Goal: Information Seeking & Learning: Learn about a topic

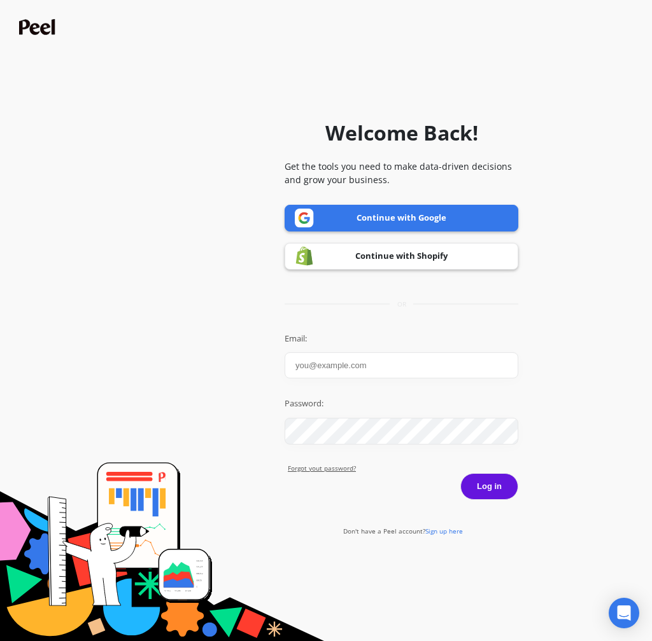
click at [375, 368] on input "Email:" at bounding box center [401, 366] width 234 height 26
click at [0, 641] on com-1password-button at bounding box center [0, 641] width 0 height 0
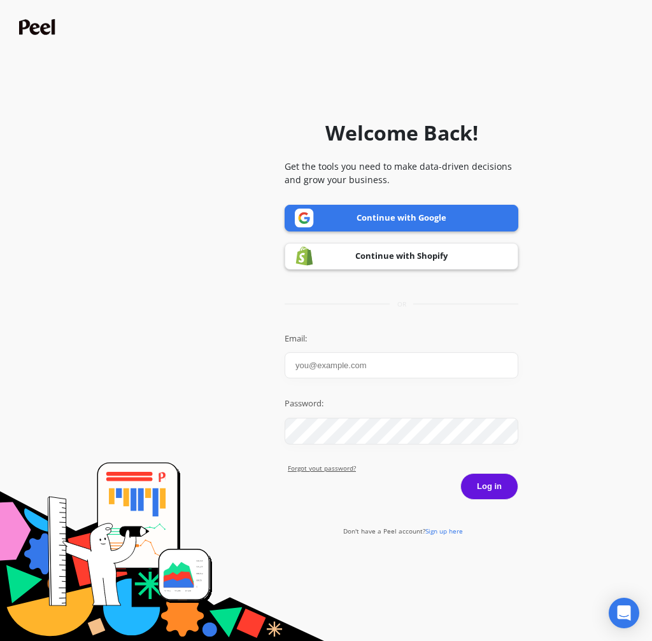
click at [0, 641] on com-1password-button at bounding box center [0, 641] width 0 height 0
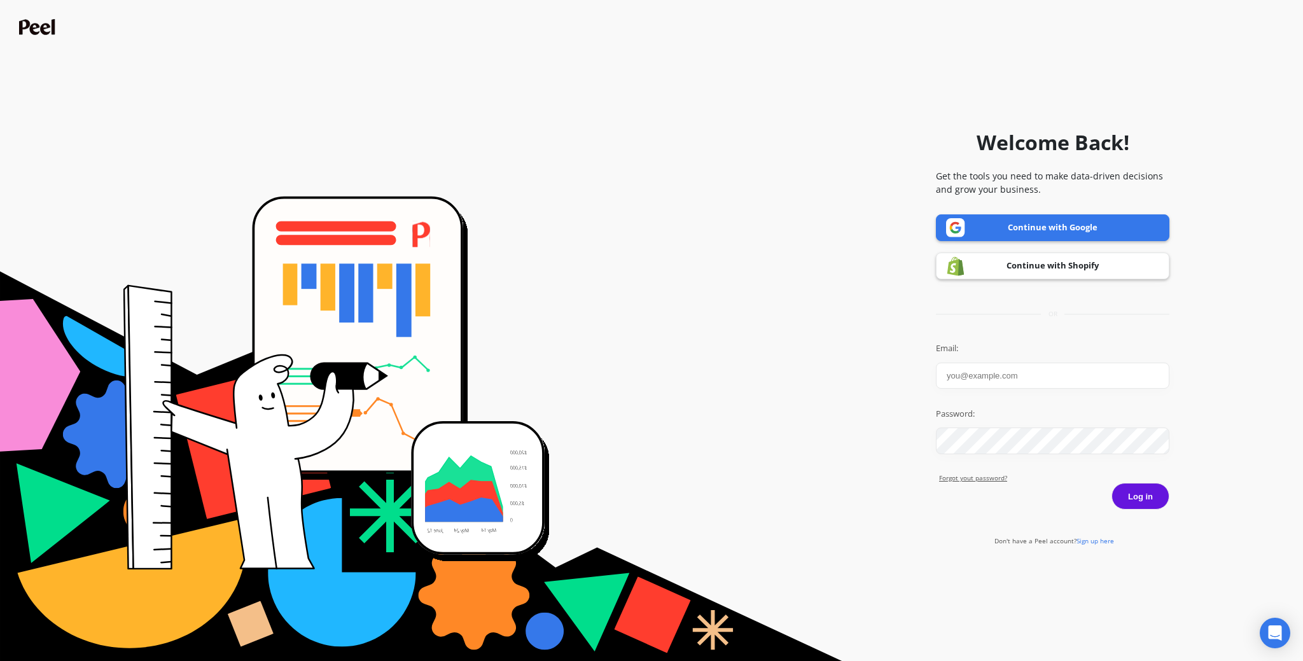
click at [651, 265] on link "Continue with Shopify" at bounding box center [1053, 266] width 234 height 27
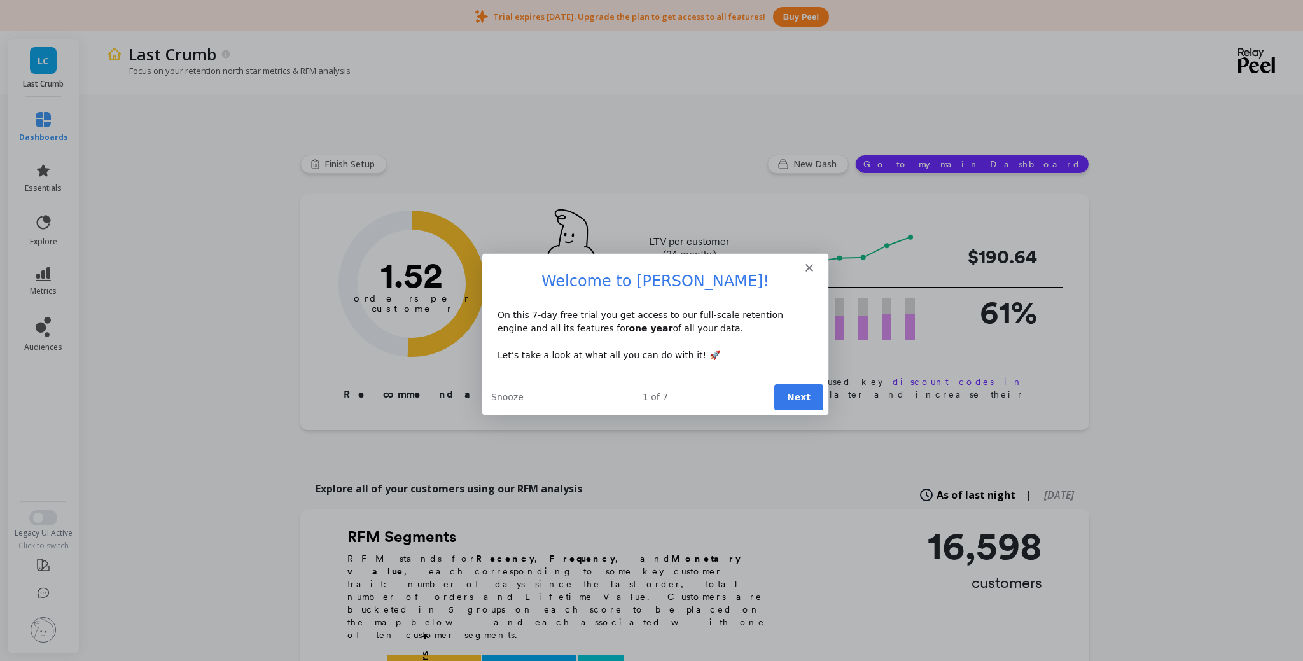
click at [651, 393] on button "Next" at bounding box center [798, 397] width 49 height 26
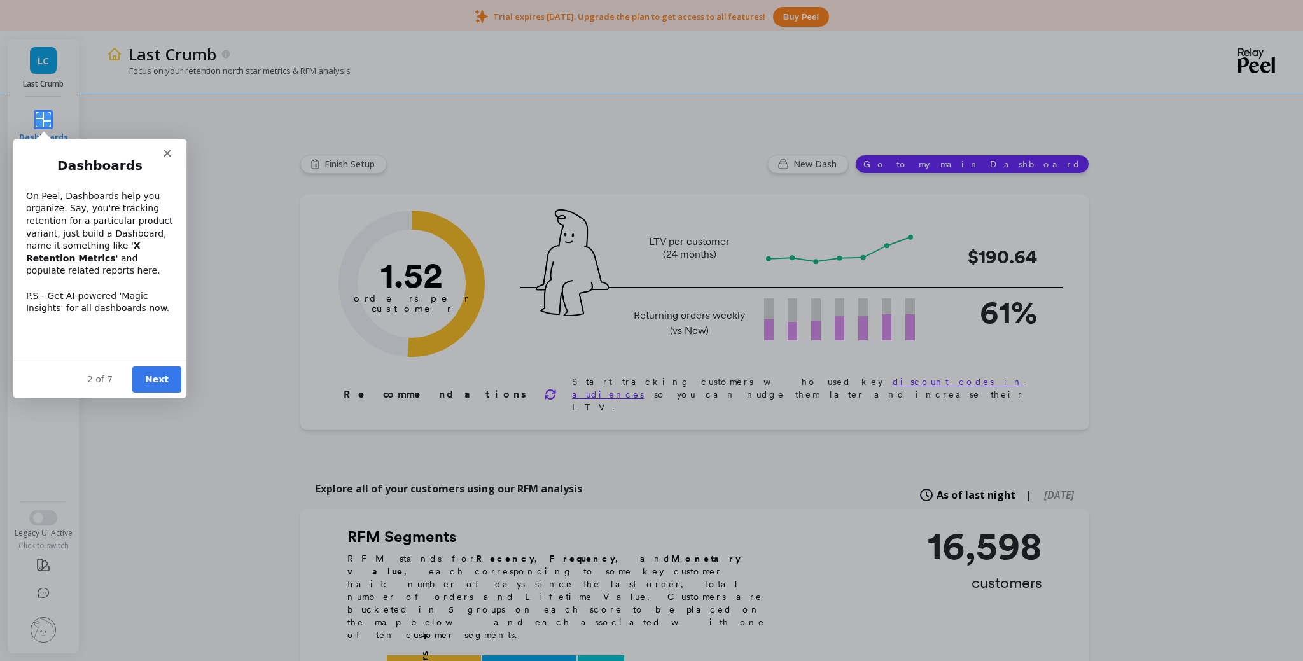
click at [148, 388] on button "Next" at bounding box center [156, 379] width 49 height 26
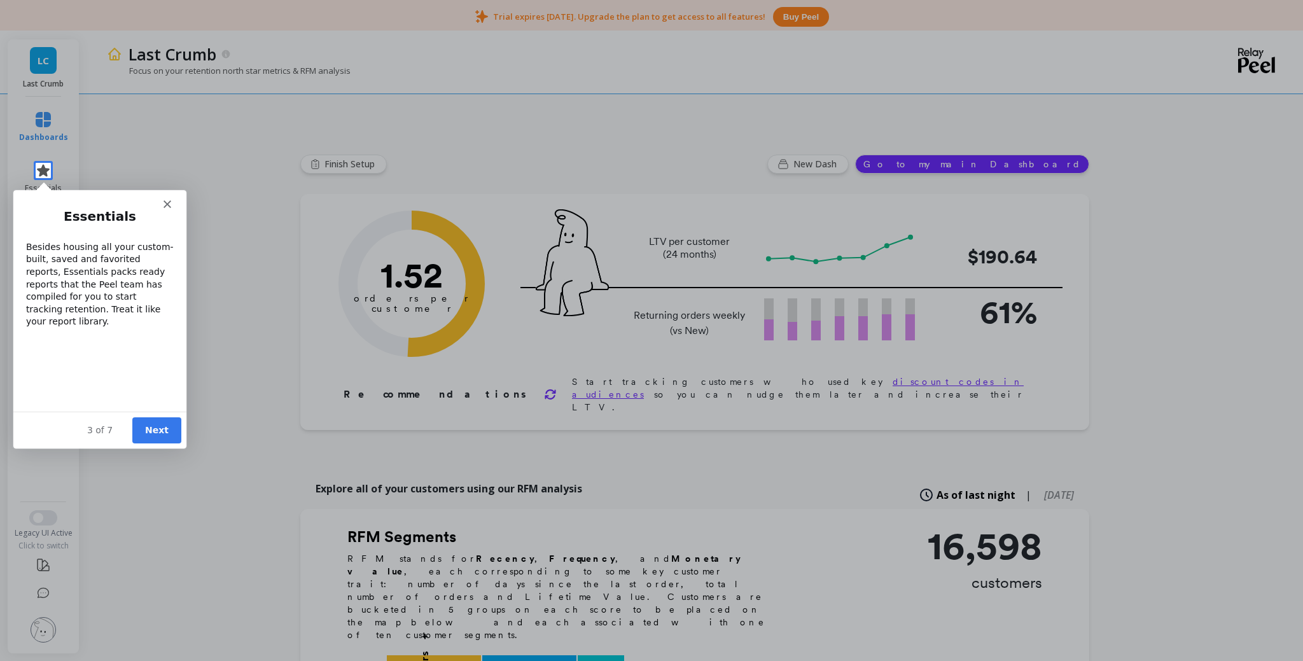
click at [153, 416] on div "3 of 7 Next" at bounding box center [99, 429] width 173 height 37
click at [161, 428] on button "Next" at bounding box center [156, 430] width 49 height 26
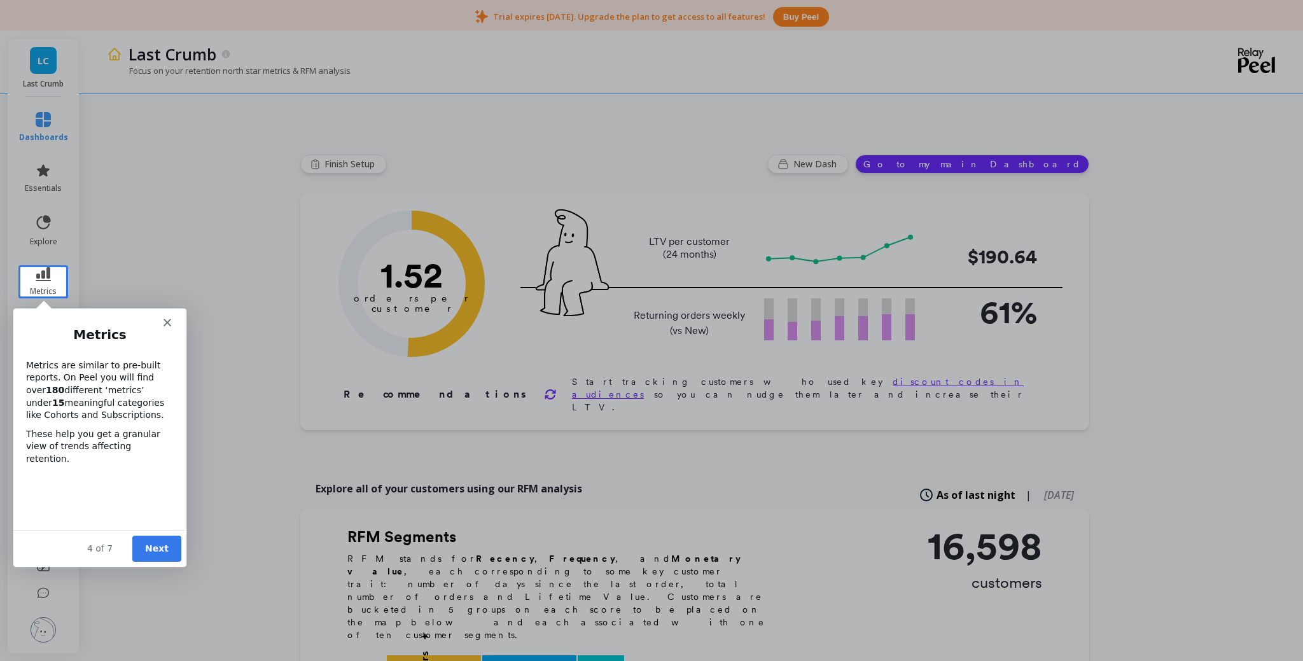
scroll to position [6, 0]
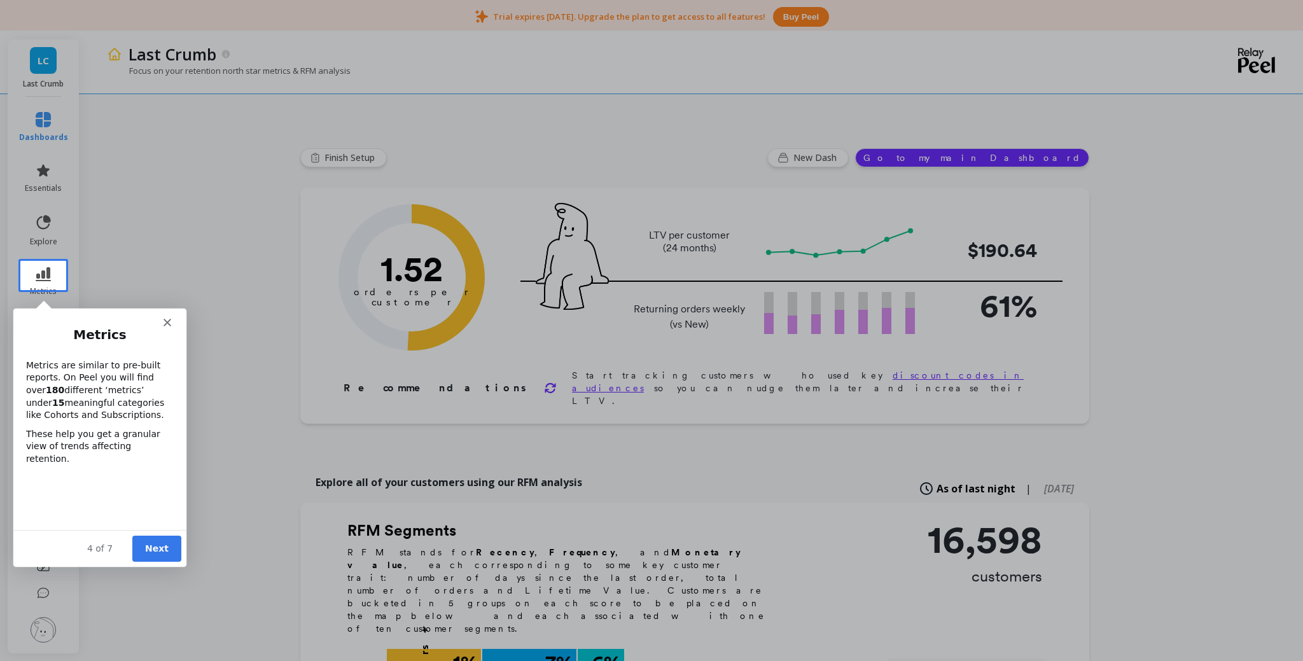
click at [157, 561] on div "4 of 7 Next" at bounding box center [99, 547] width 173 height 37
click at [161, 548] on button "Next" at bounding box center [156, 548] width 49 height 26
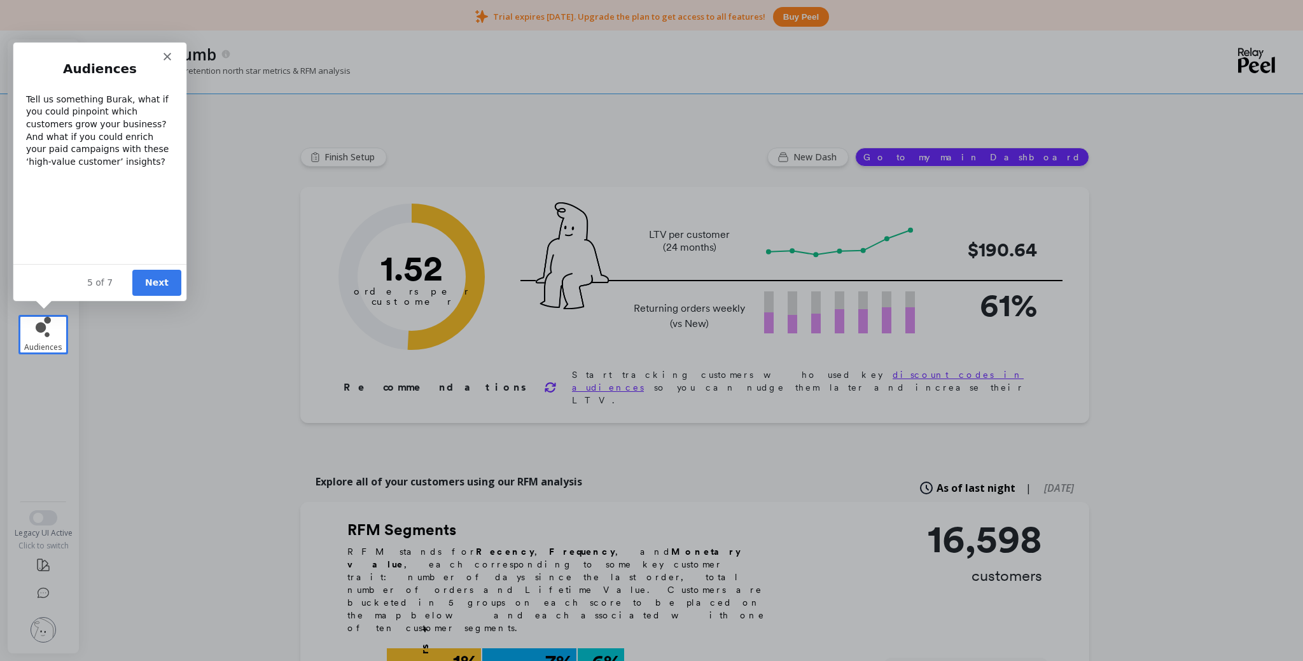
scroll to position [0, 0]
click at [171, 279] on button "Next" at bounding box center [156, 282] width 49 height 26
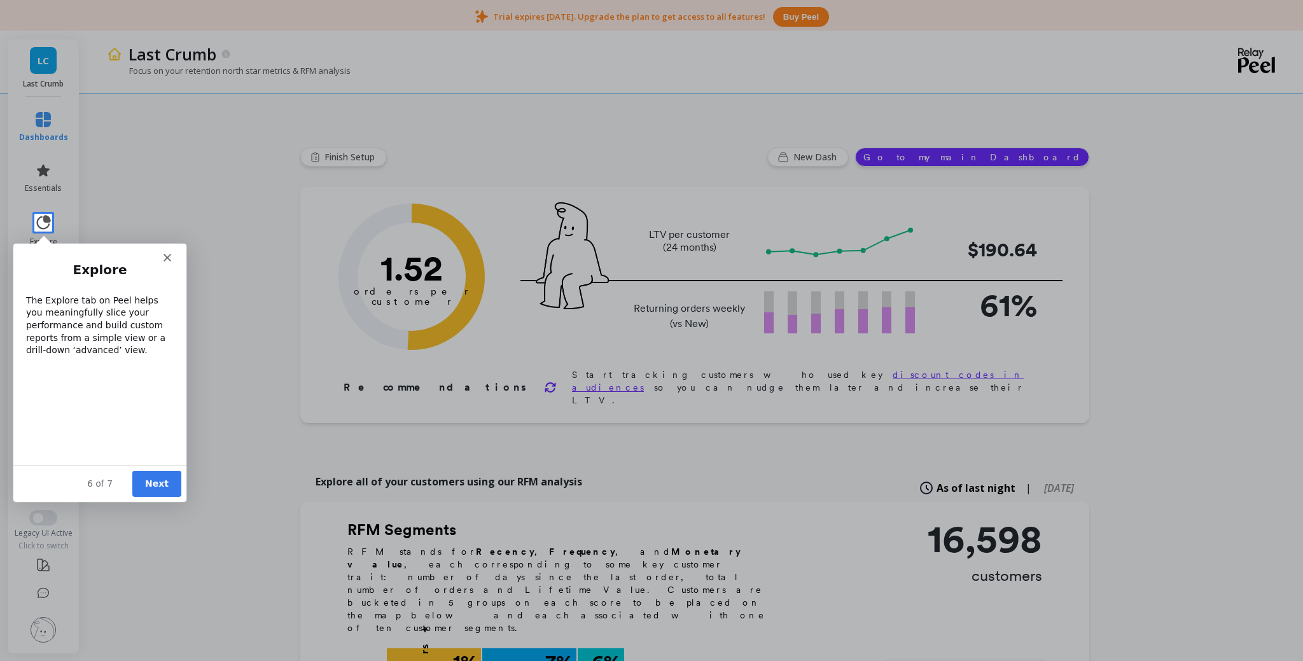
click at [164, 491] on button "Next" at bounding box center [156, 483] width 49 height 26
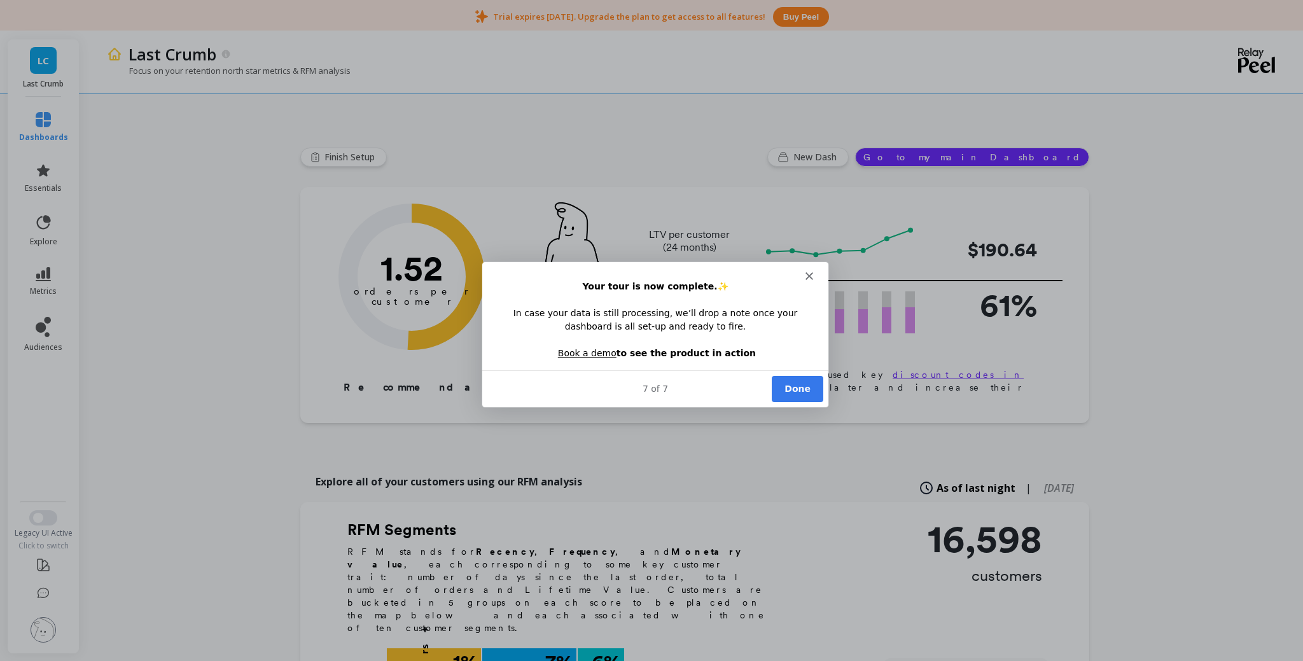
click at [651, 386] on button "Done" at bounding box center [797, 388] width 52 height 26
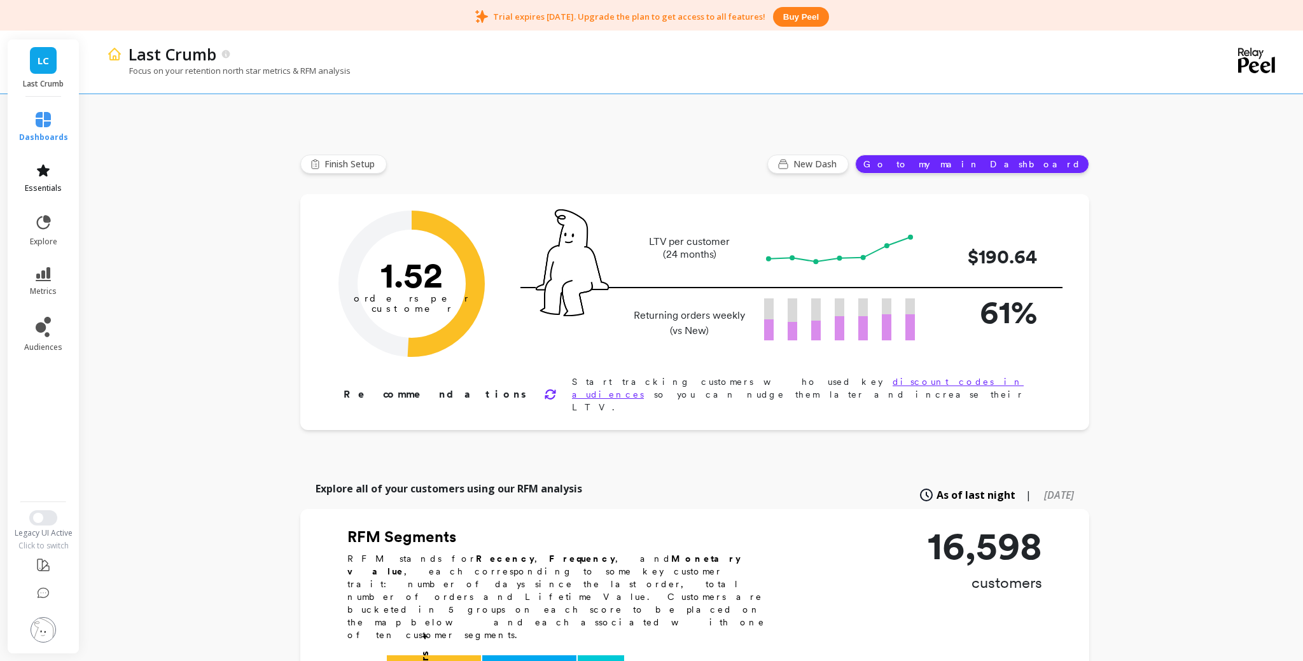
scroll to position [0, 1]
click at [53, 178] on link "essentials" at bounding box center [43, 178] width 49 height 31
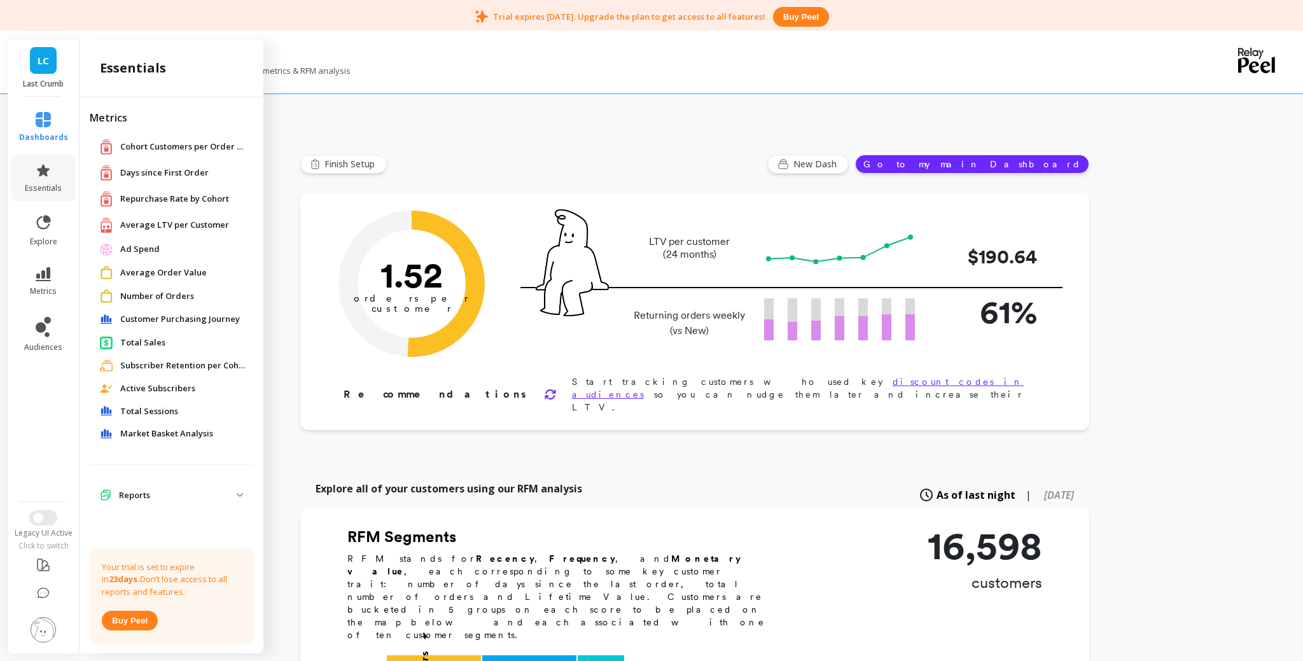
click at [172, 290] on div "Number of Orders" at bounding box center [171, 296] width 143 height 13
click at [172, 290] on span "Number of Orders" at bounding box center [157, 296] width 74 height 13
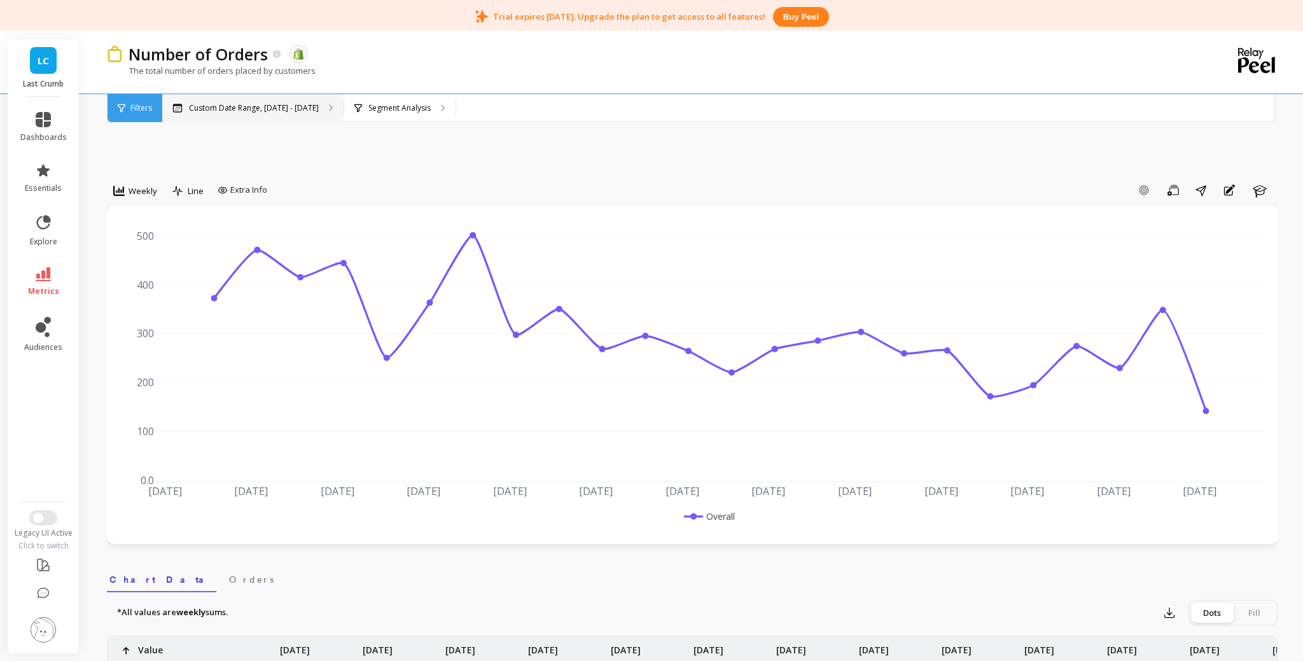
click at [281, 101] on div "Custom Date Range, May 1 - Oct 8" at bounding box center [252, 108] width 181 height 28
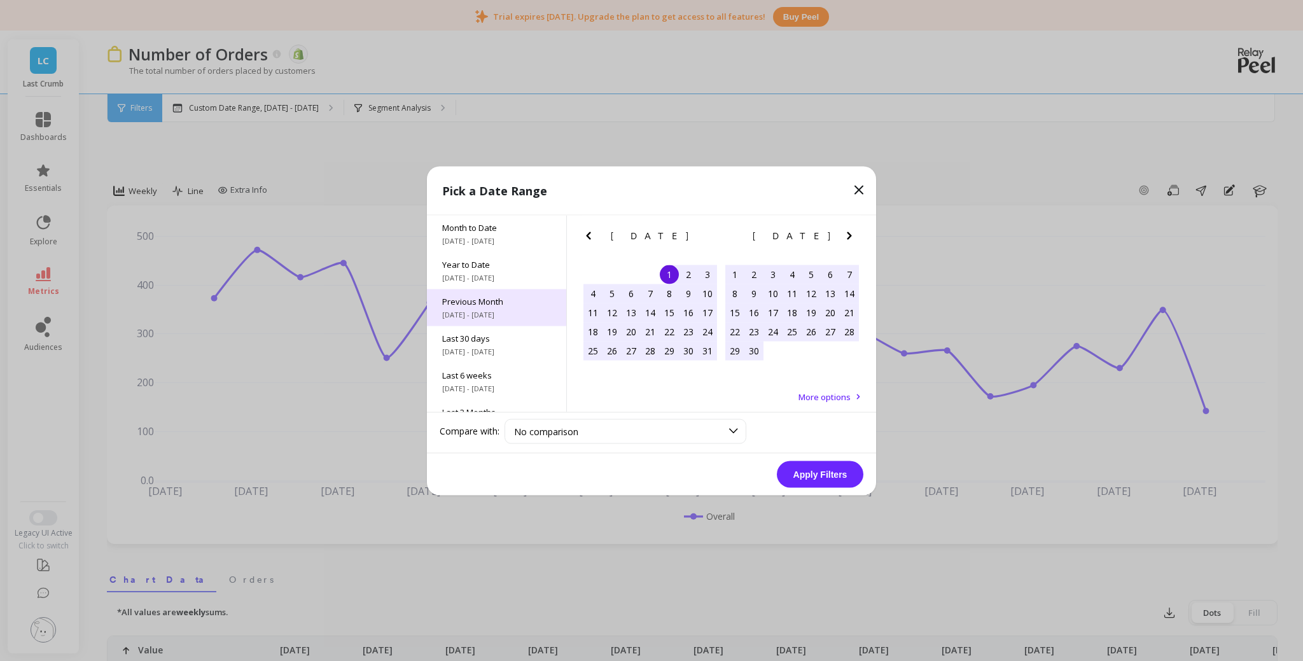
click at [502, 312] on span "9/1/2025 - 9/30/2025" at bounding box center [496, 314] width 109 height 10
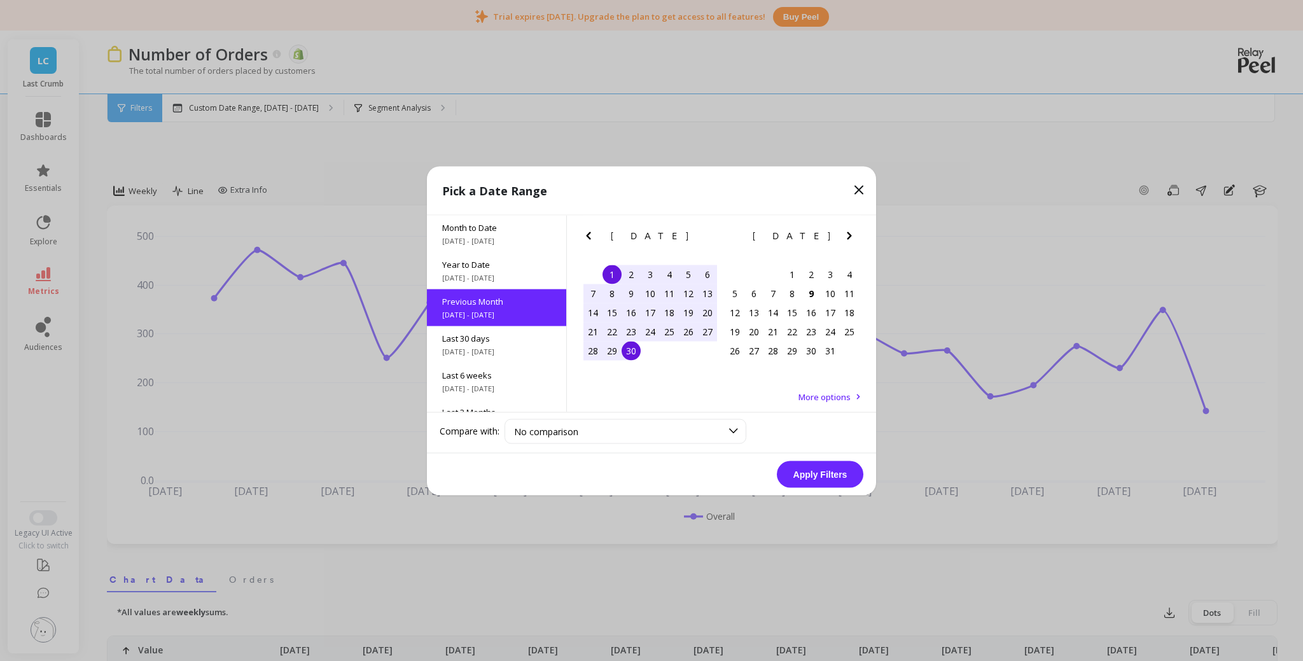
click at [651, 475] on button "Apply Filters" at bounding box center [820, 474] width 87 height 27
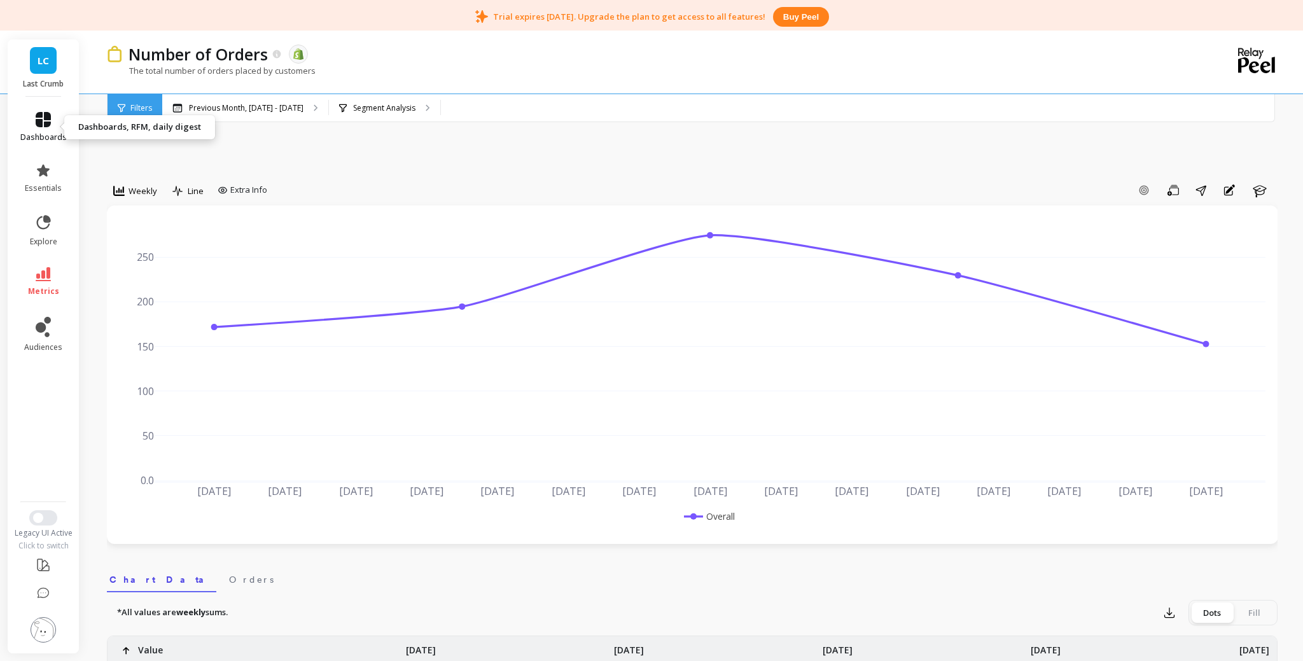
click at [41, 115] on icon at bounding box center [43, 119] width 15 height 15
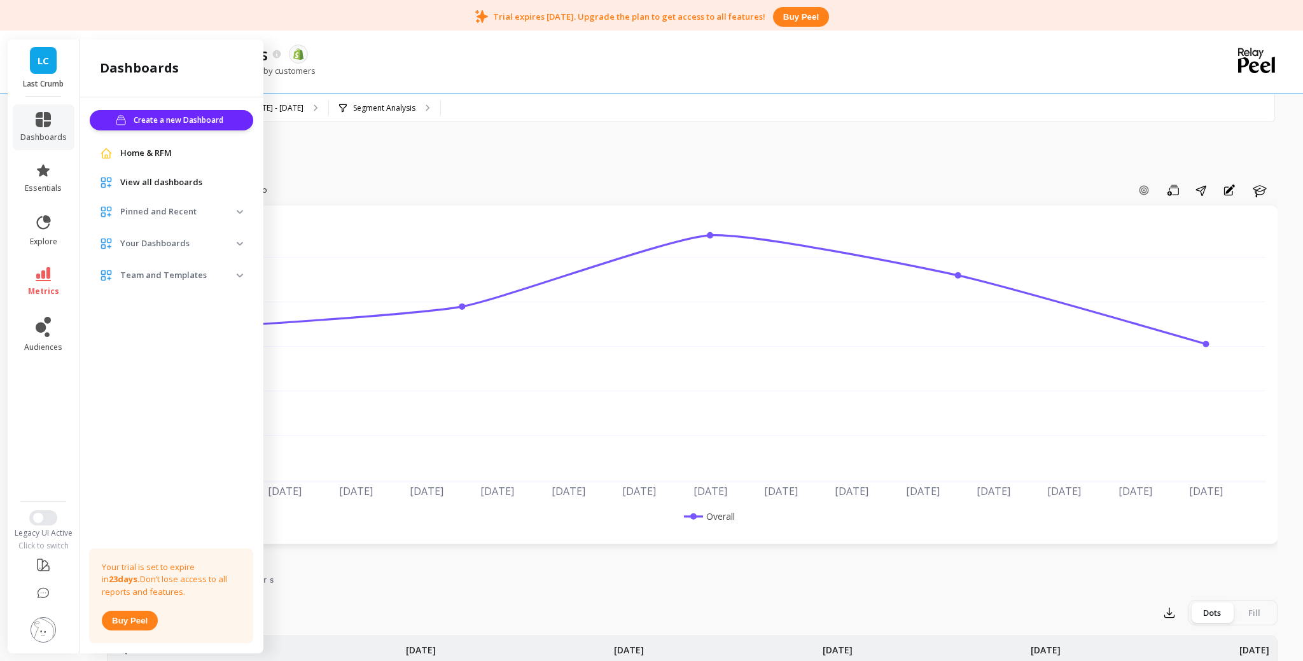
click at [142, 152] on span "Home & RFM" at bounding box center [146, 153] width 52 height 13
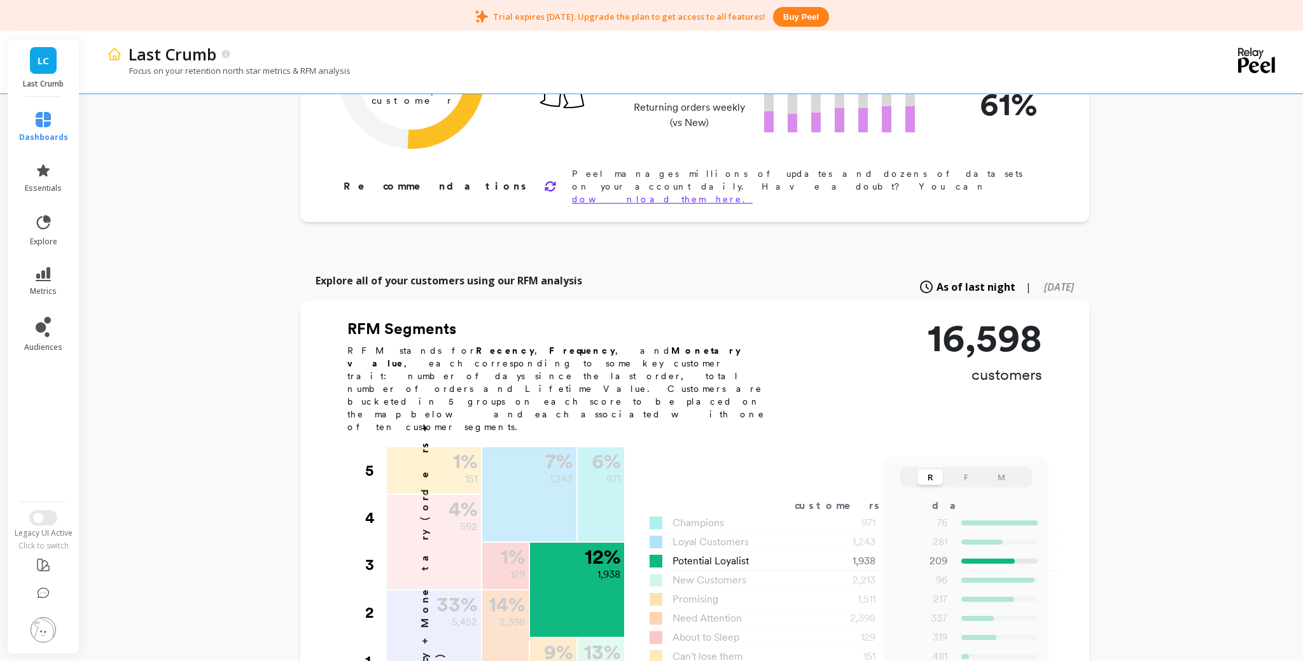
scroll to position [202, 0]
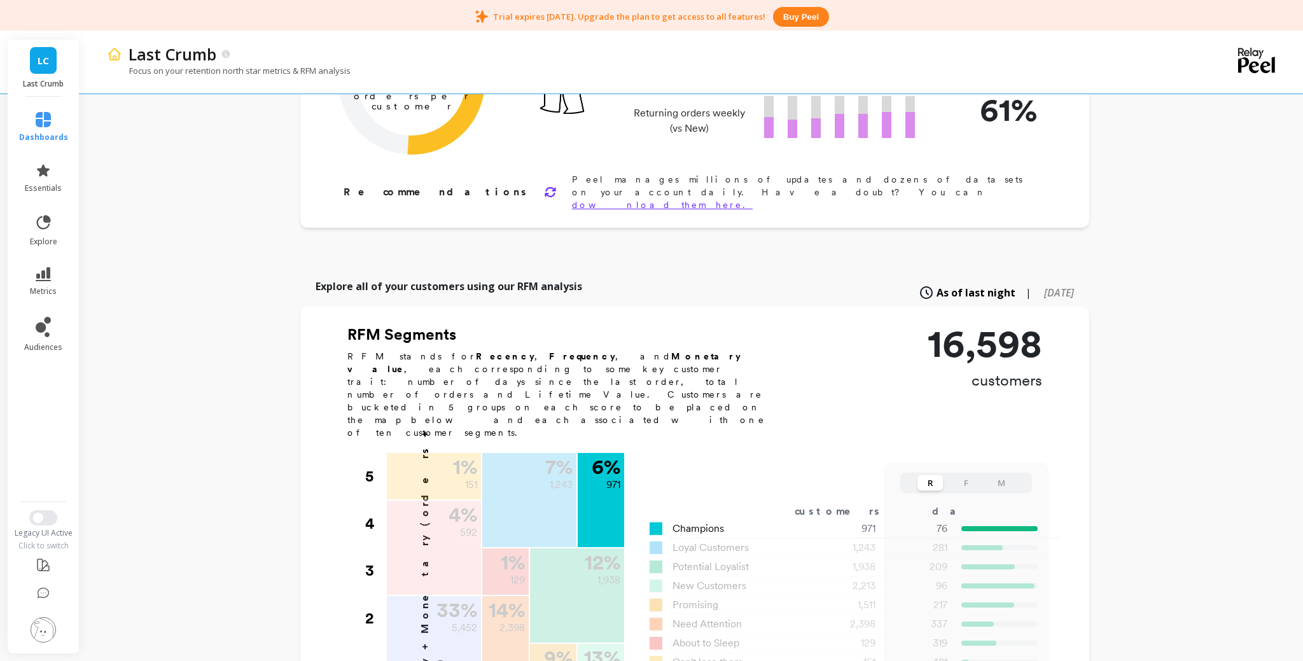
click at [706, 521] on span "Champions" at bounding box center [699, 528] width 52 height 15
click at [705, 521] on span "Champions" at bounding box center [699, 528] width 52 height 15
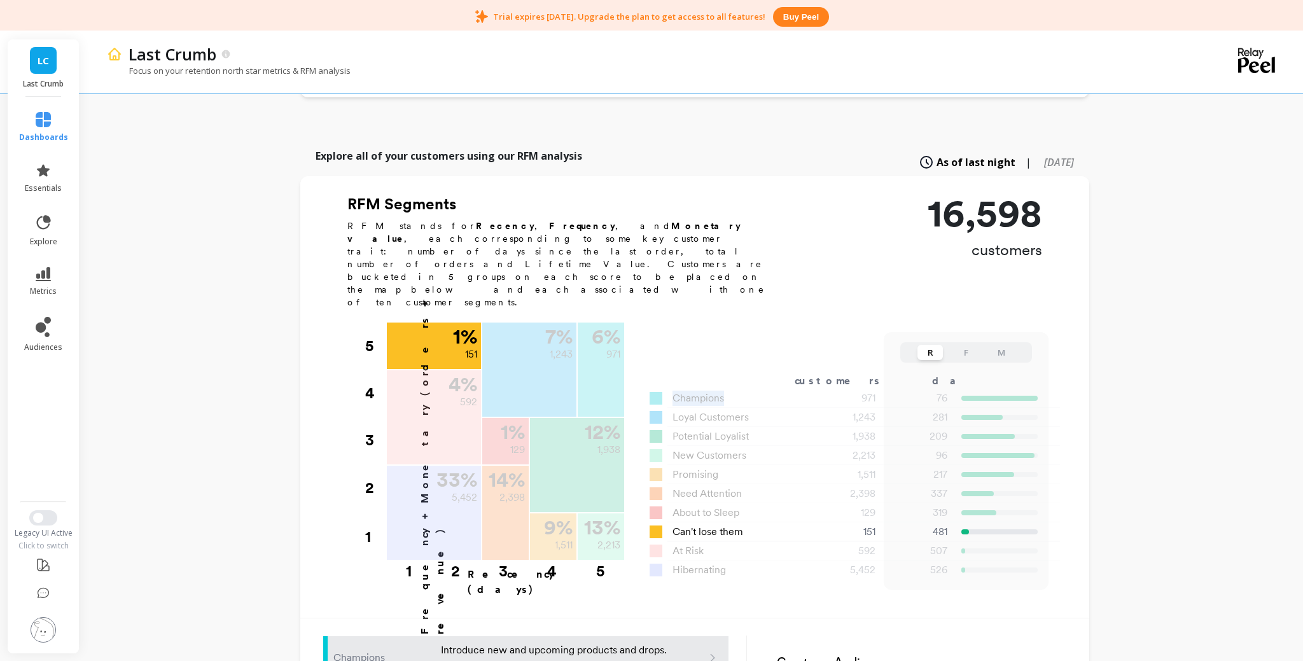
scroll to position [334, 0]
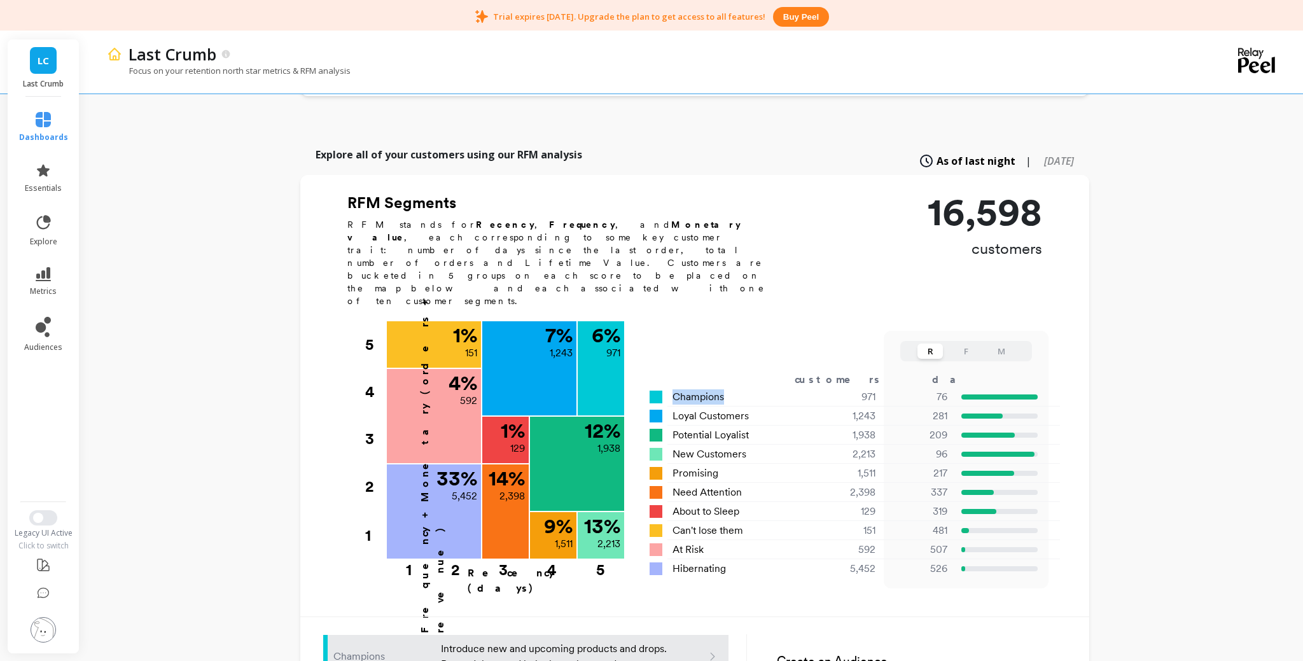
click at [963, 344] on button "F" at bounding box center [965, 351] width 25 height 15
click at [993, 344] on button "M" at bounding box center [1001, 351] width 25 height 15
click at [974, 344] on button "F" at bounding box center [965, 351] width 25 height 15
click at [936, 344] on button "R" at bounding box center [930, 351] width 25 height 15
click at [958, 344] on button "F" at bounding box center [965, 351] width 25 height 15
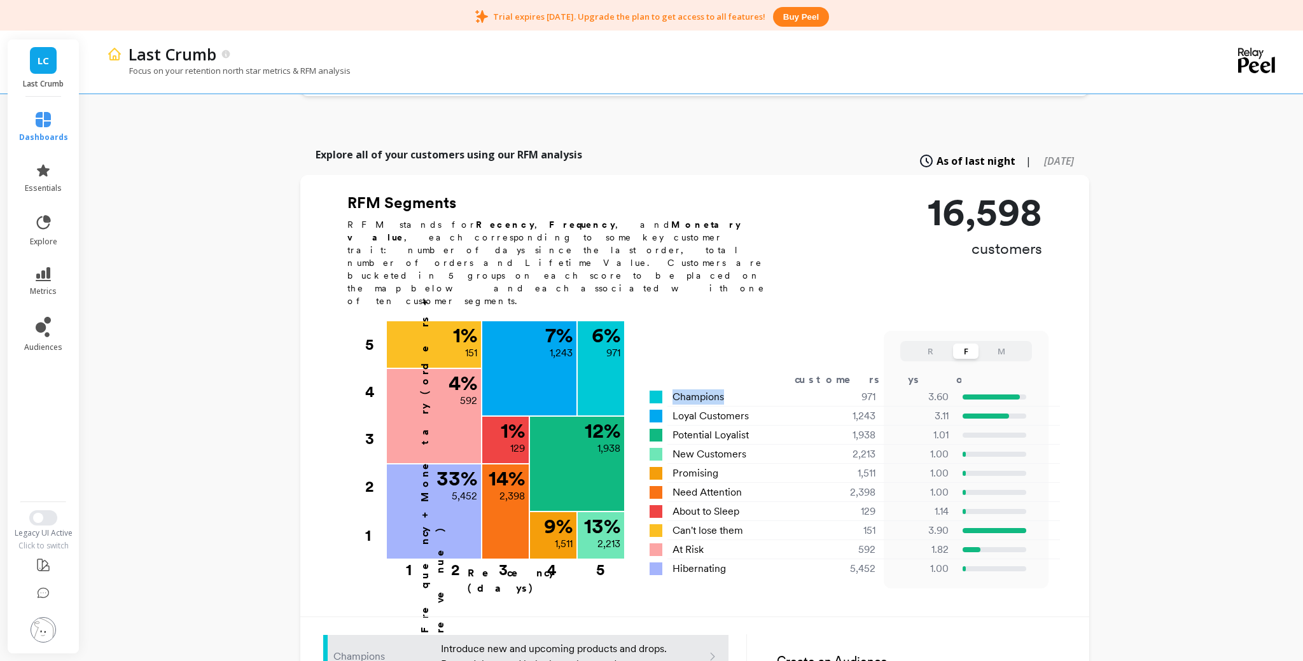
click at [999, 344] on button "M" at bounding box center [1001, 351] width 25 height 15
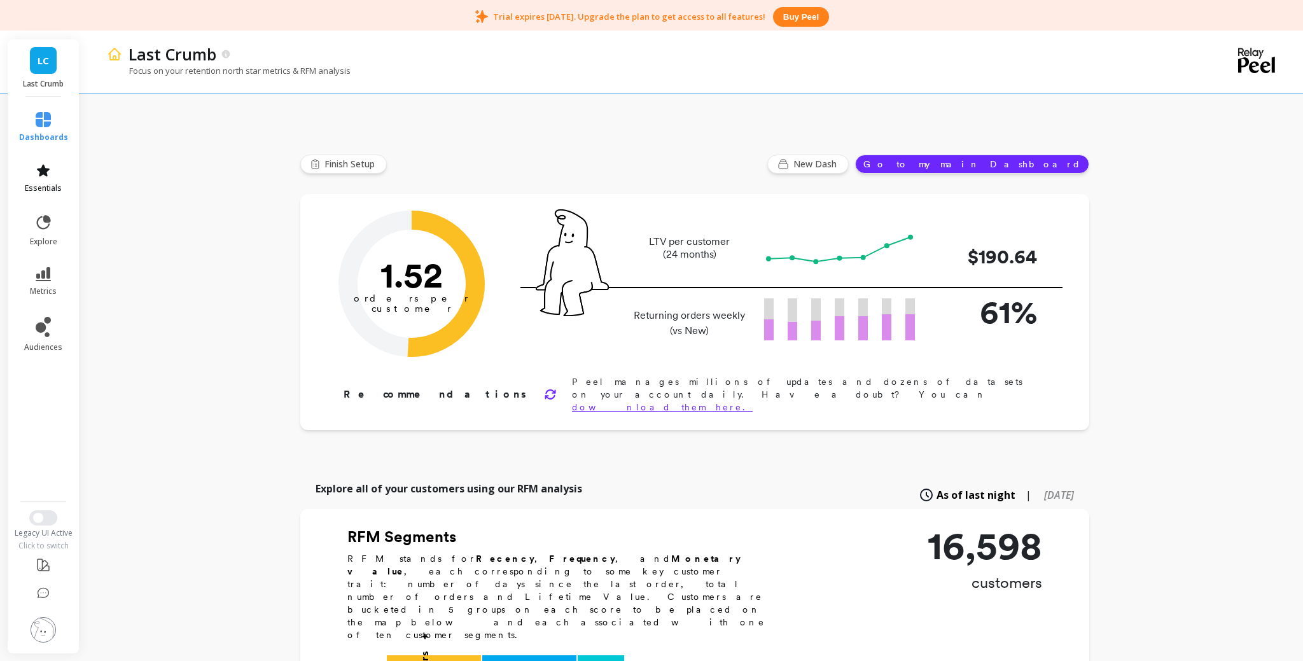
scroll to position [0, 0]
click at [45, 171] on icon at bounding box center [43, 170] width 13 height 12
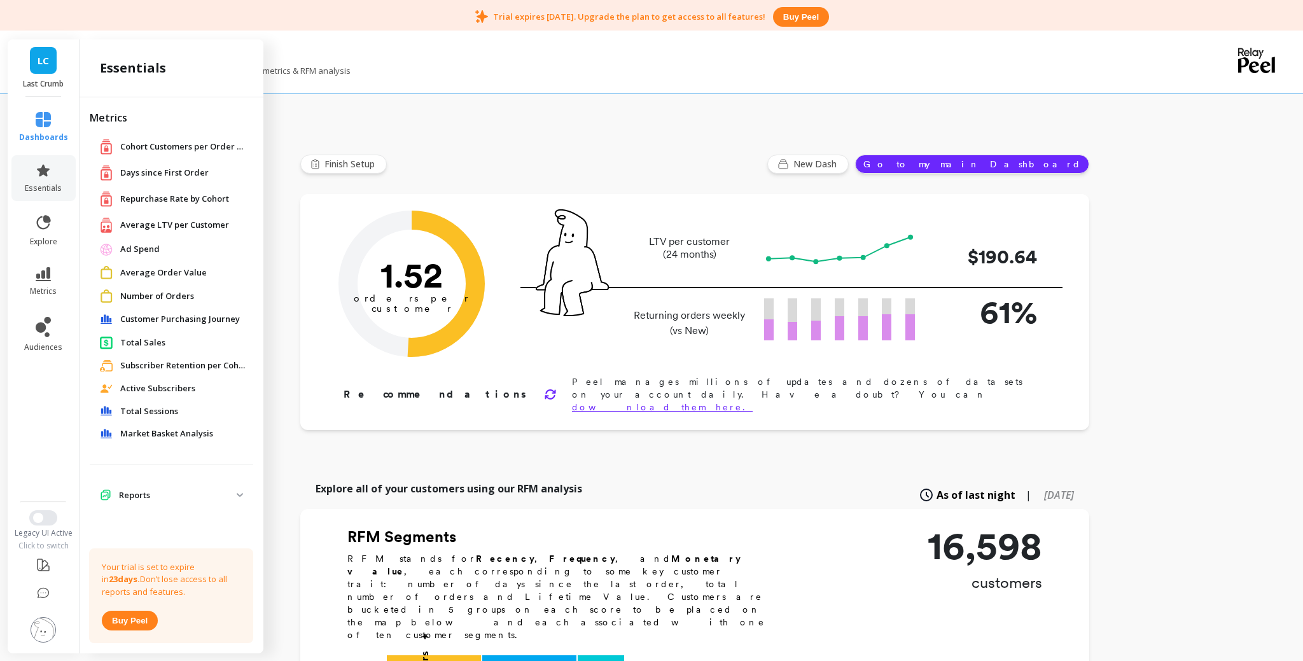
click at [146, 252] on span "Ad Spend" at bounding box center [139, 249] width 39 height 13
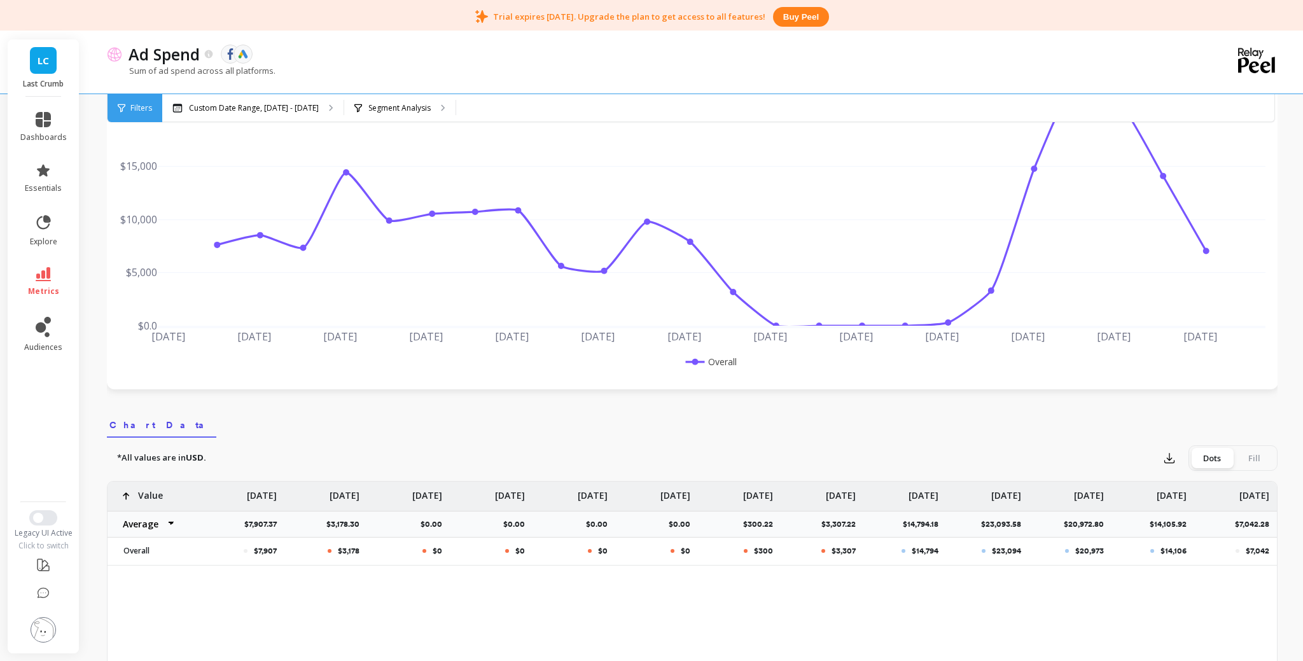
scroll to position [155, 0]
click at [1255, 456] on div "Fill" at bounding box center [1254, 458] width 42 height 20
click at [0, 0] on input "Dots Fill" at bounding box center [0, 0] width 0 height 0
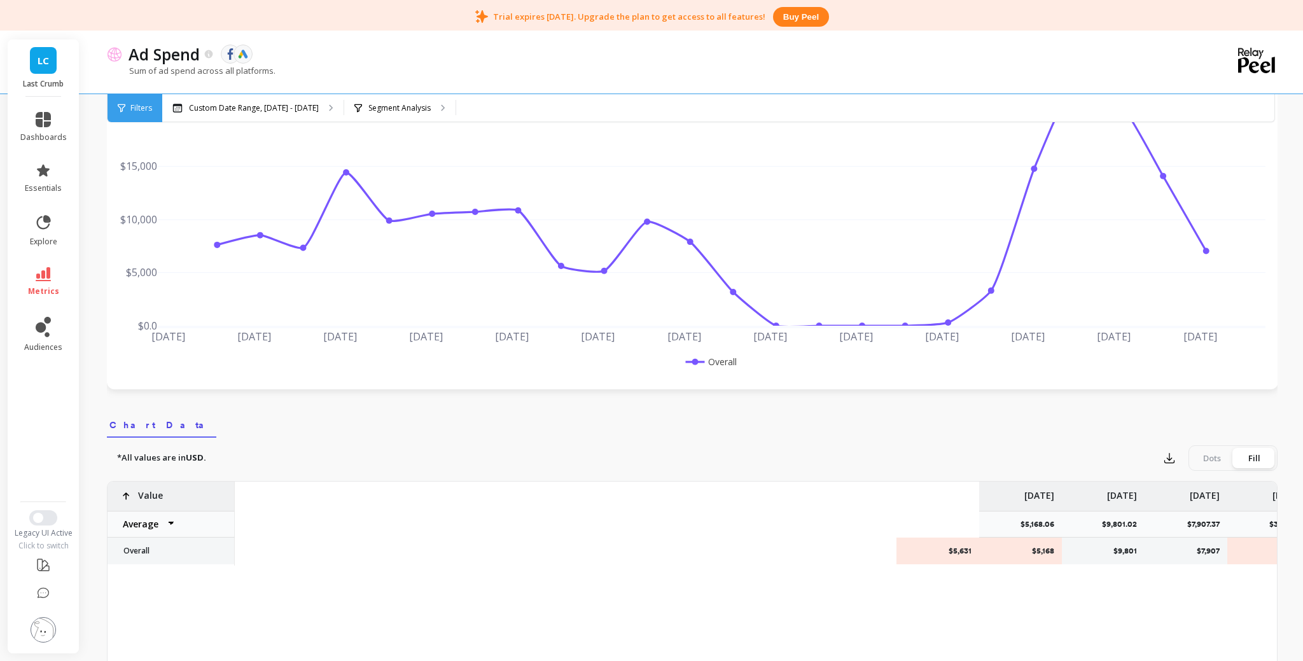
scroll to position [0, 943]
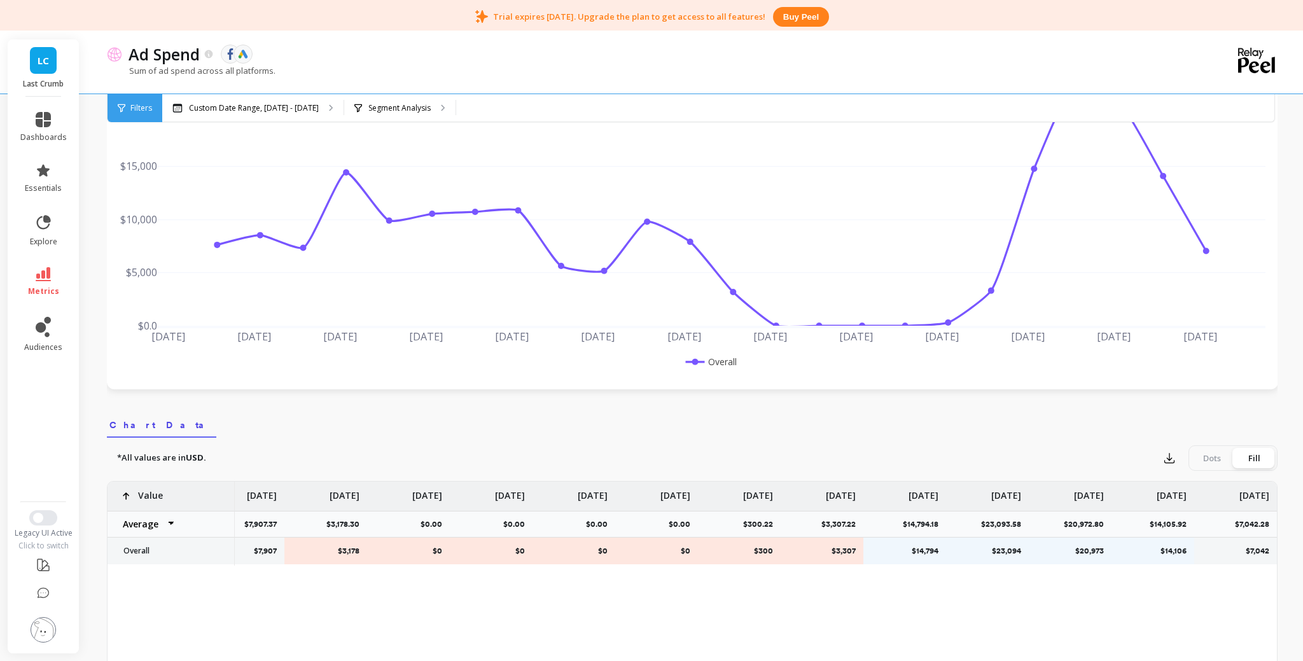
click at [1229, 458] on div "Dots" at bounding box center [1212, 458] width 42 height 20
click at [0, 0] on input "Dots Fill" at bounding box center [0, 0] width 0 height 0
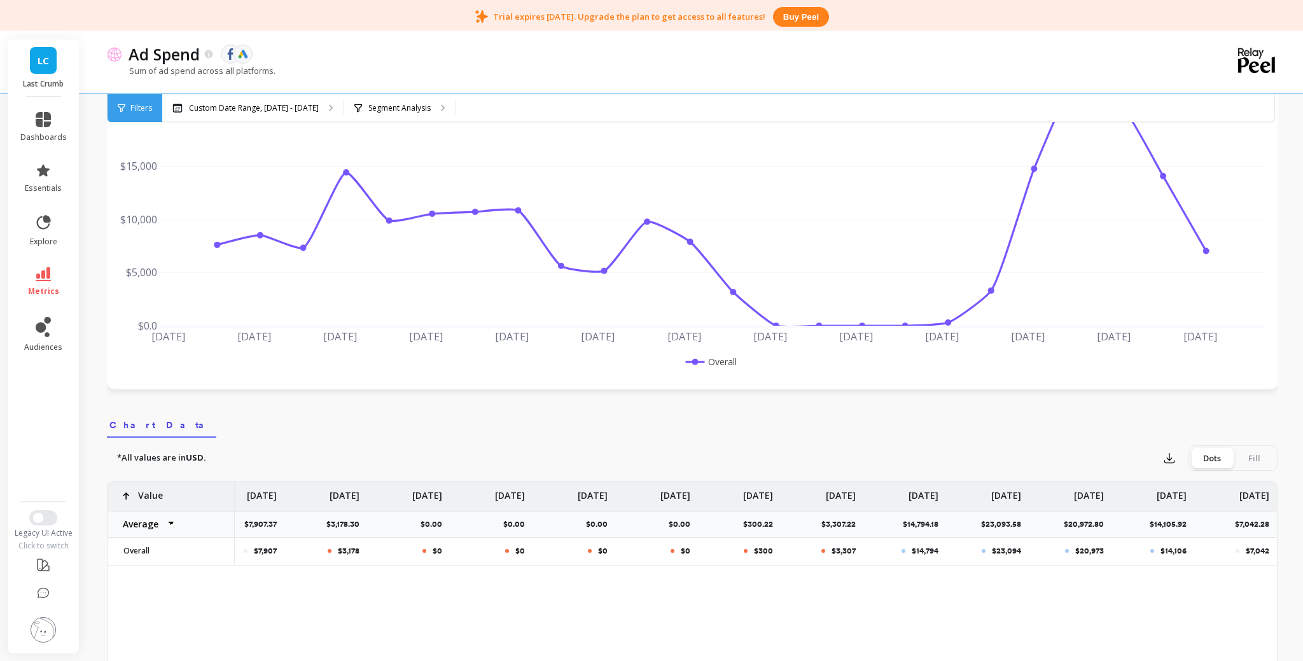
click at [1241, 453] on div "Fill" at bounding box center [1254, 458] width 42 height 20
click at [0, 0] on input "Dots Fill" at bounding box center [0, 0] width 0 height 0
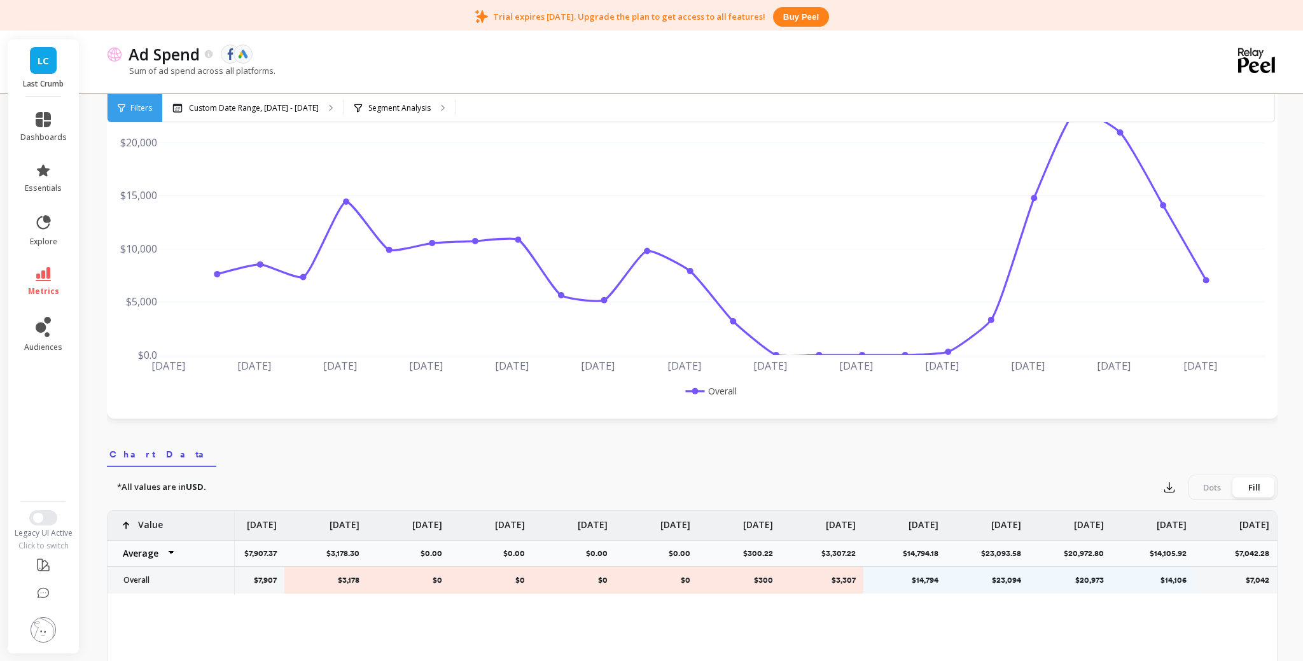
scroll to position [124, 0]
click at [60, 218] on link "explore" at bounding box center [43, 230] width 46 height 33
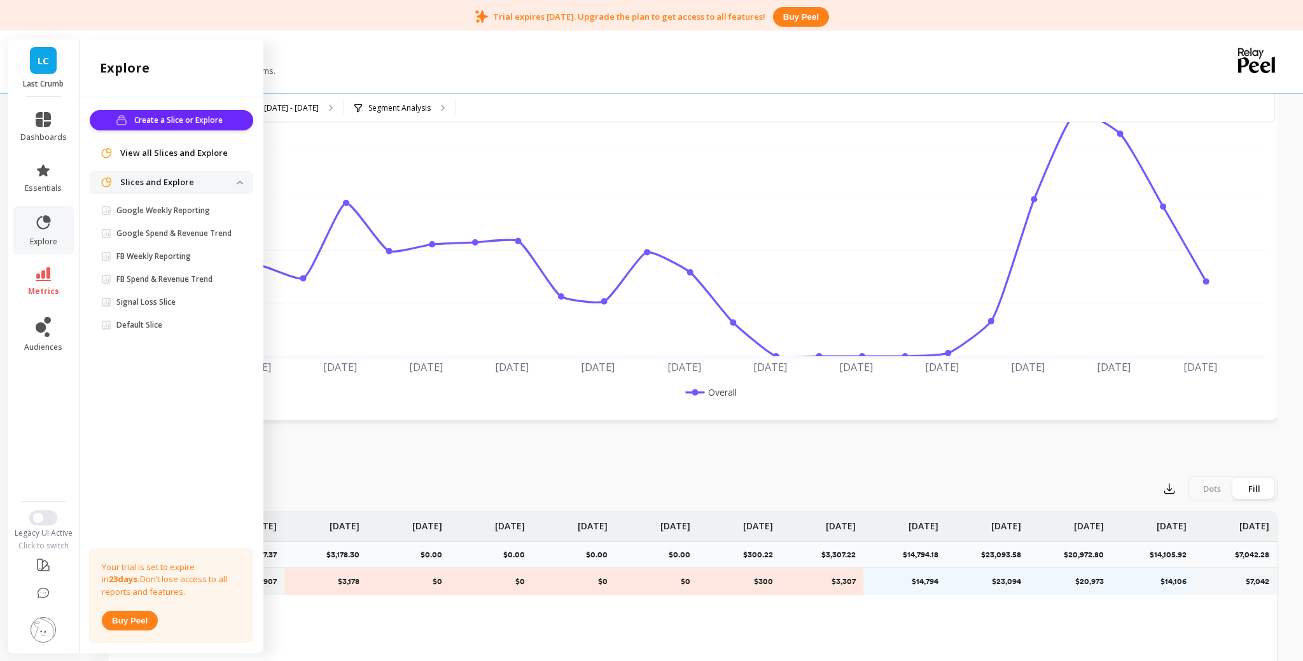
click at [161, 297] on p "Signal Loss Slice" at bounding box center [145, 302] width 59 height 10
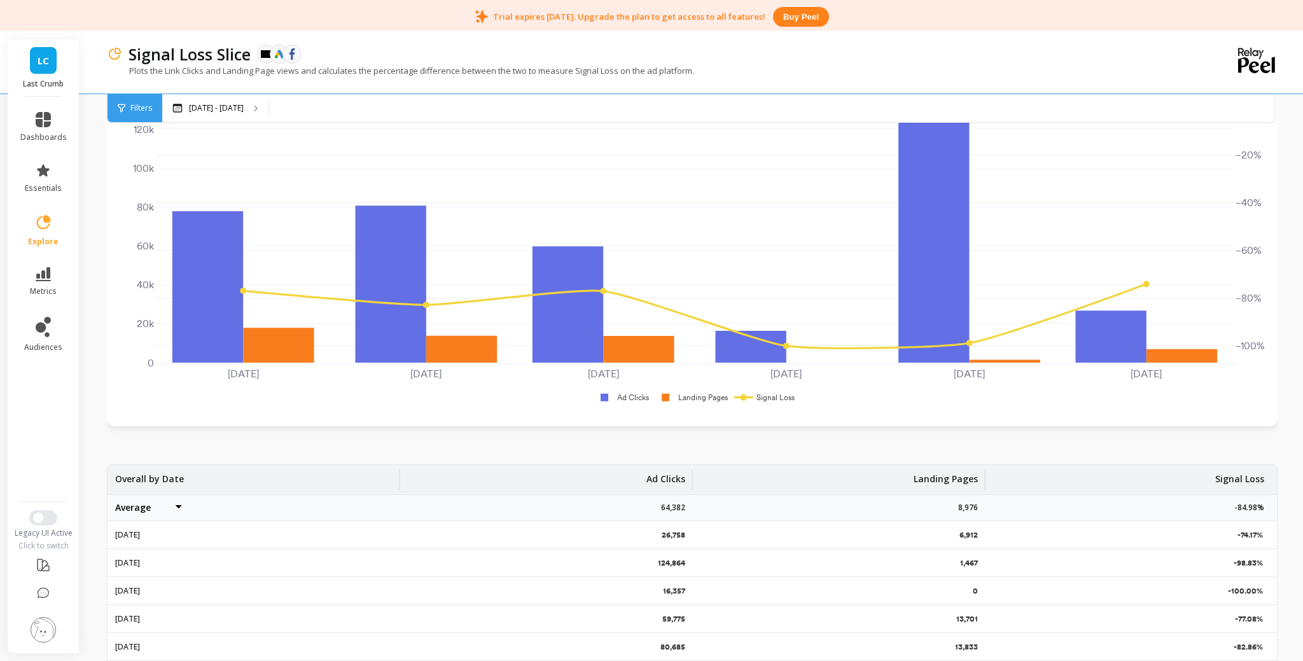
scroll to position [153, 0]
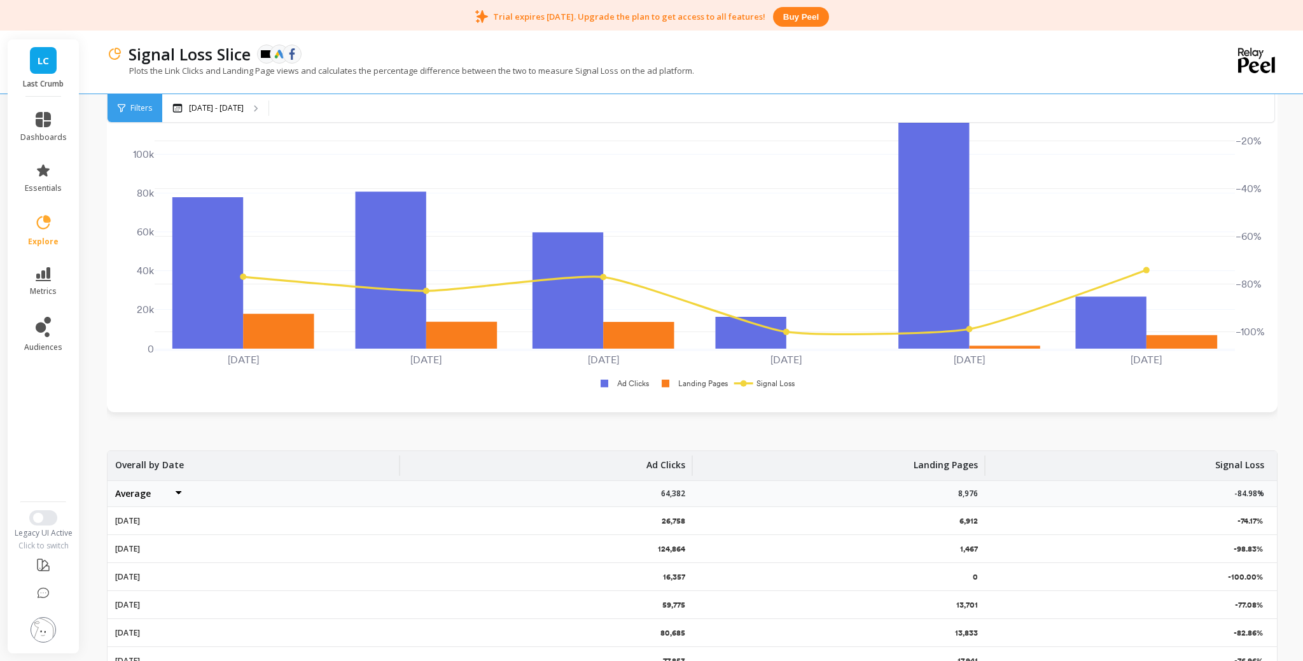
click at [1234, 446] on div "Monthly Save Rename Add to Dashboard Share Annotations Export [DATE] [DATE] [DA…" at bounding box center [692, 437] width 1171 height 789
click at [1238, 465] on p "Signal Loss" at bounding box center [1239, 461] width 49 height 20
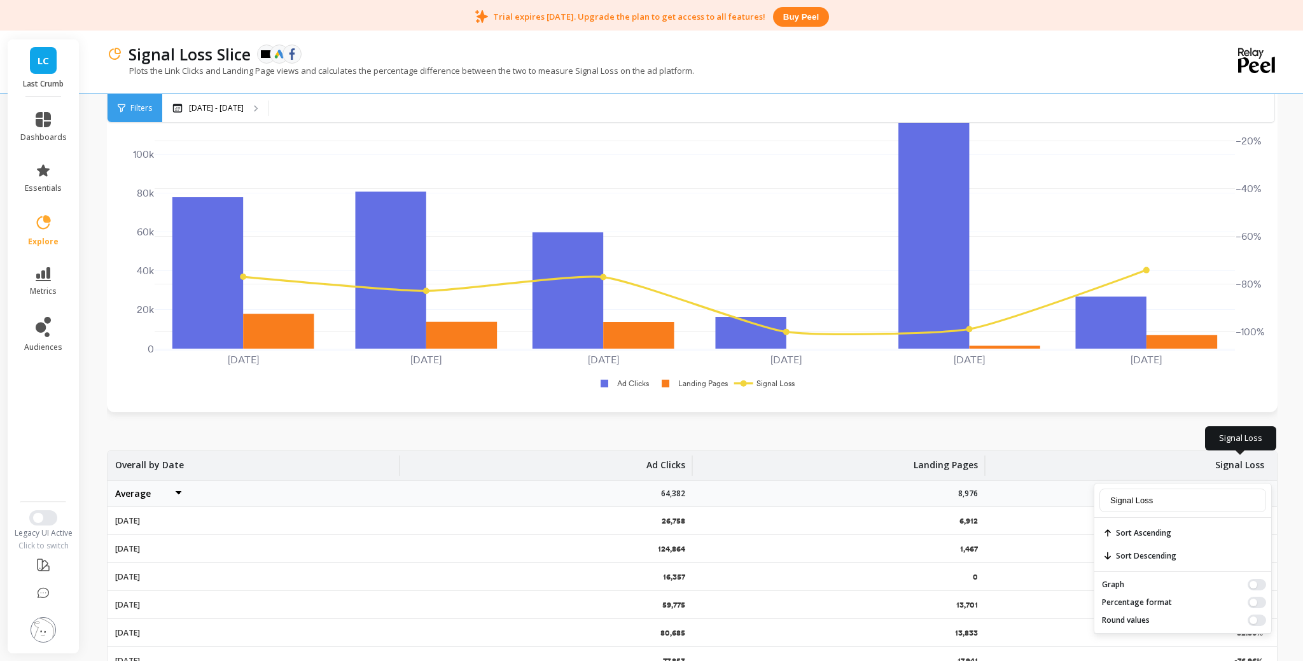
click at [1237, 465] on p "Signal Loss" at bounding box center [1239, 461] width 49 height 20
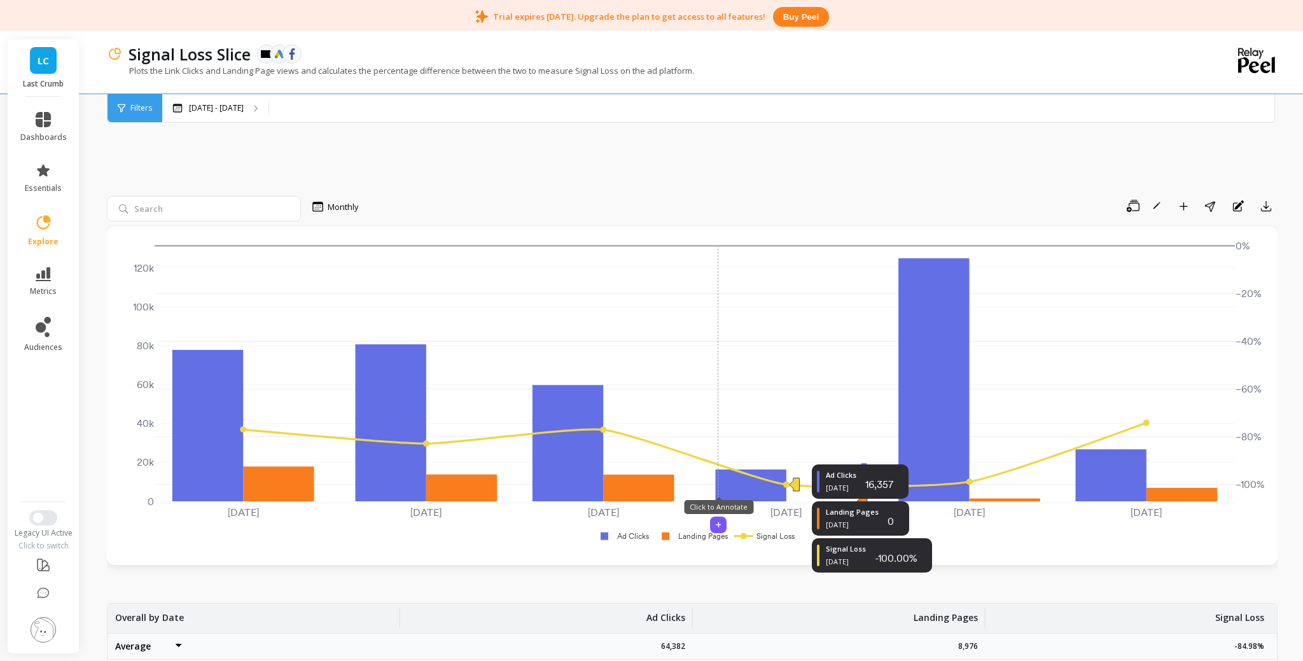
scroll to position [0, 0]
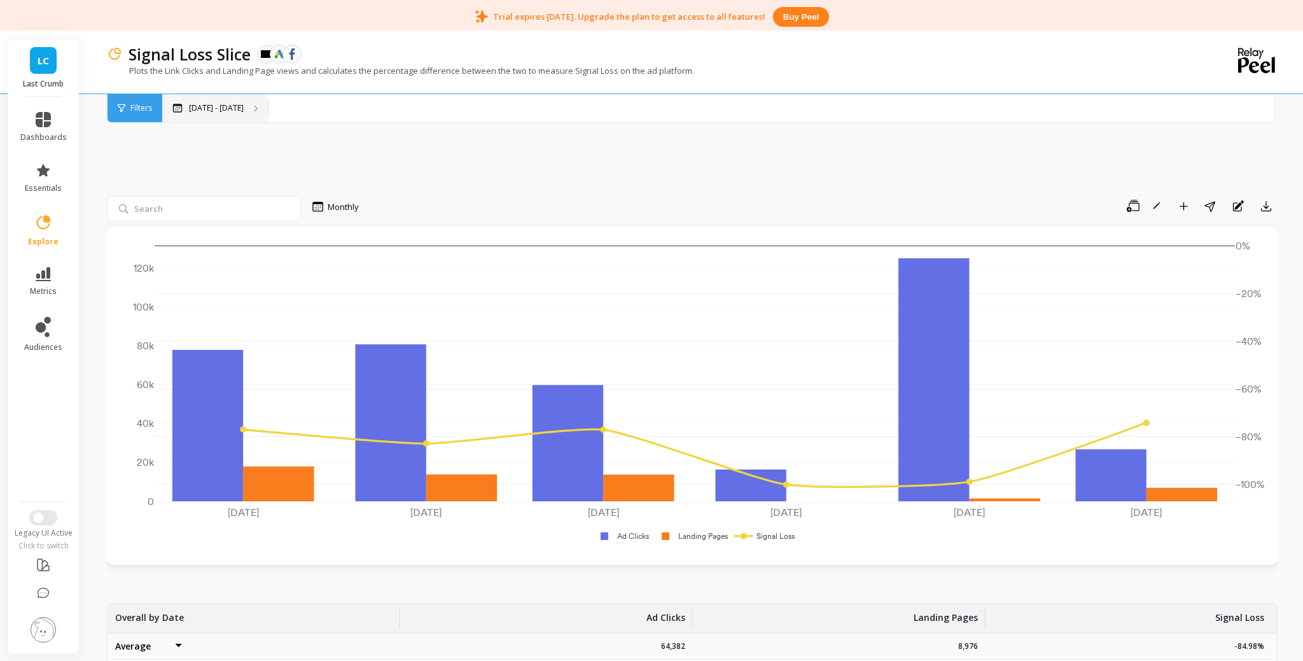
click at [228, 115] on div "May 1 - Oct 8" at bounding box center [215, 108] width 106 height 28
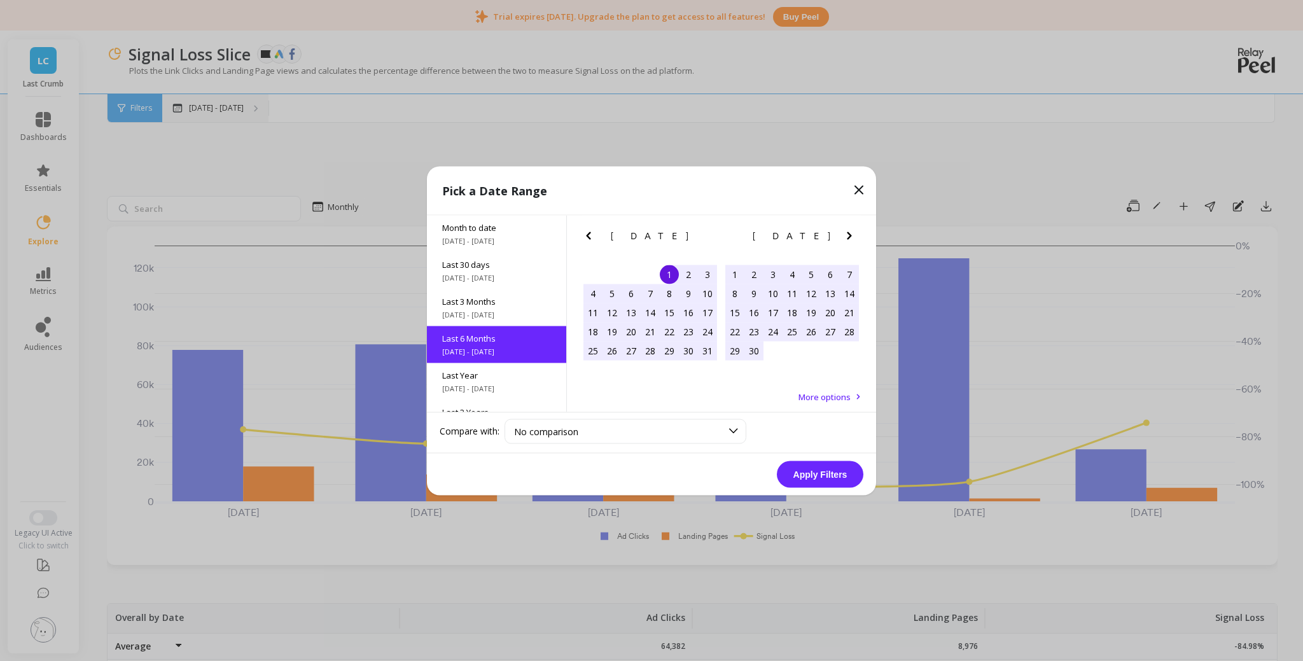
scroll to position [31, 0]
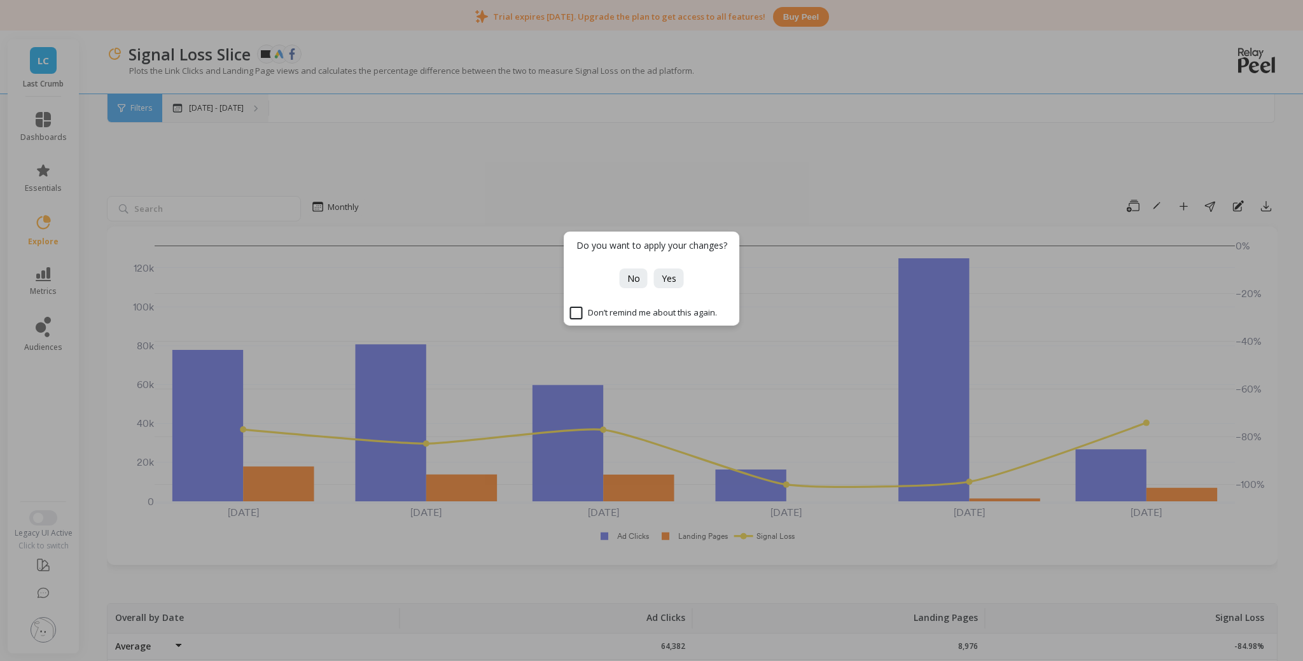
click at [228, 115] on div "Do you want to apply your changes? No Yes Don’t remind me about this again." at bounding box center [651, 330] width 1303 height 661
click at [402, 150] on div "Do you want to apply your changes? No Yes Don’t remind me about this again." at bounding box center [651, 330] width 1303 height 661
click at [637, 277] on span "No" at bounding box center [633, 278] width 13 height 12
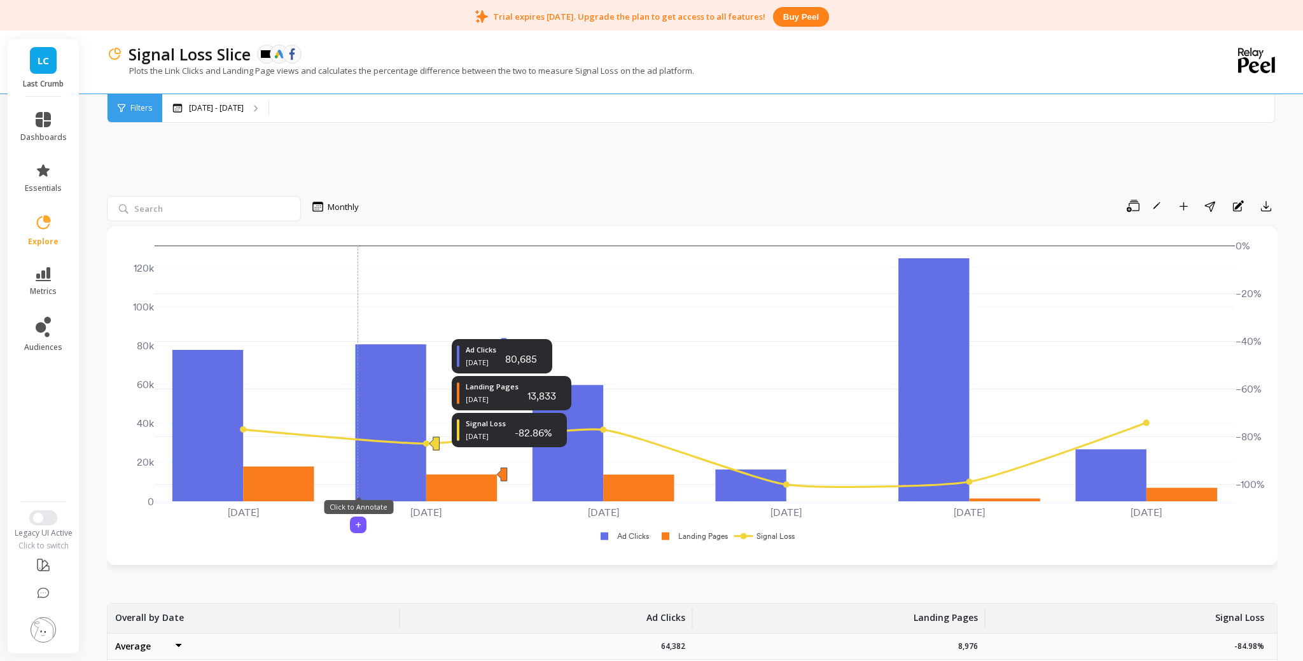
scroll to position [0, 0]
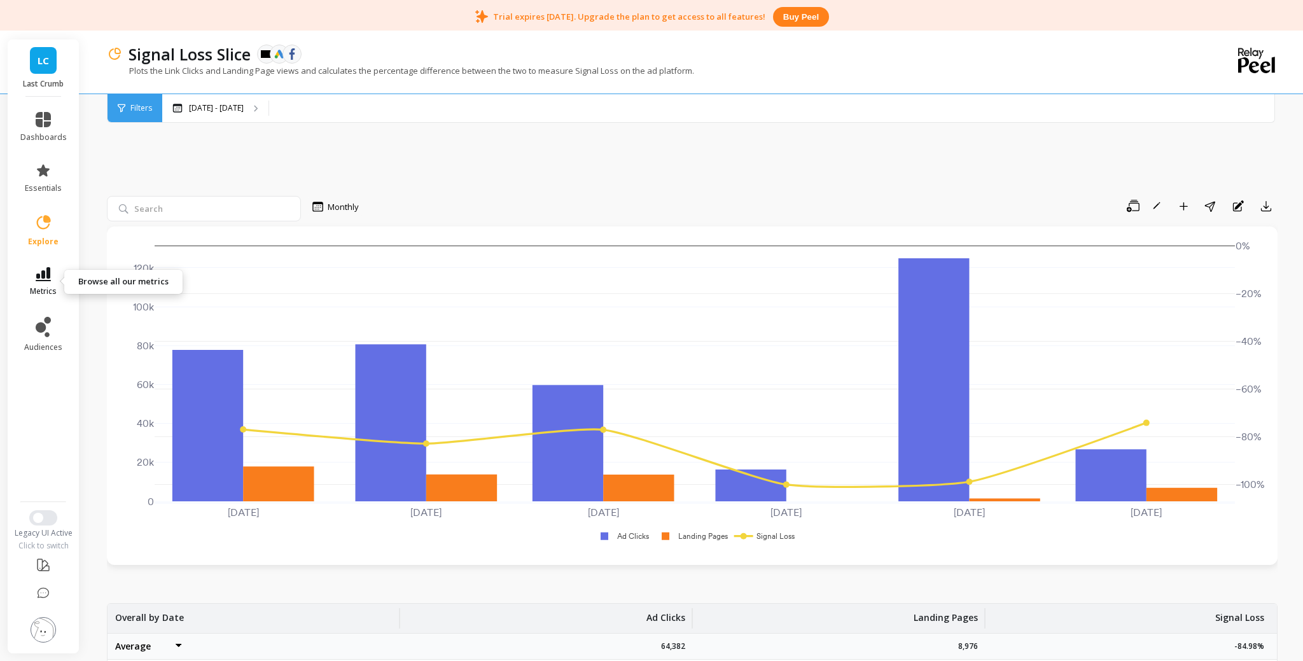
click at [46, 286] on span "metrics" at bounding box center [43, 291] width 27 height 10
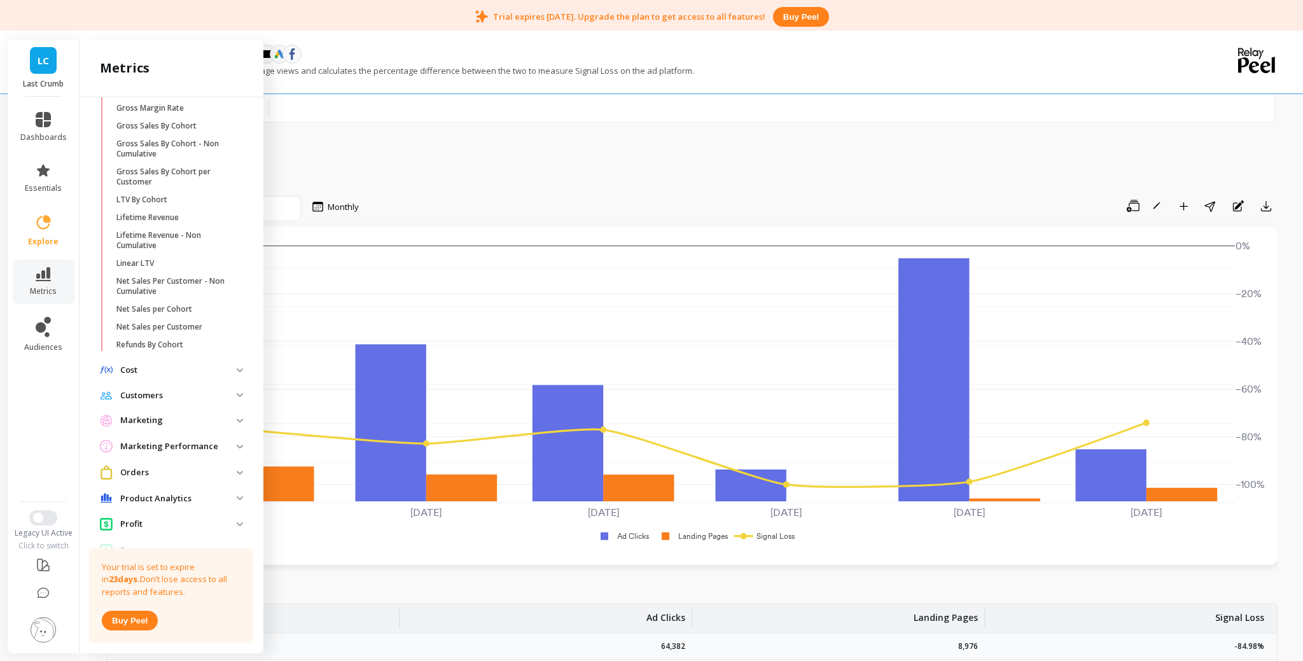
scroll to position [299, 0]
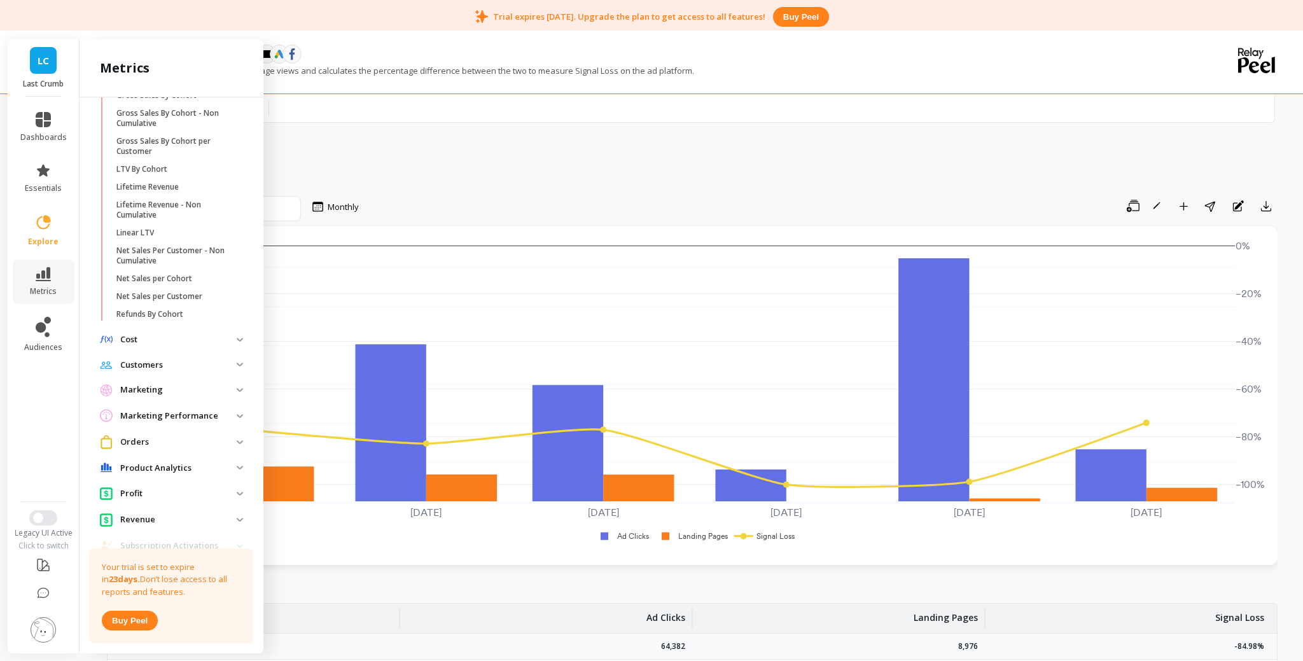
click at [158, 393] on p "Marketing" at bounding box center [178, 390] width 116 height 13
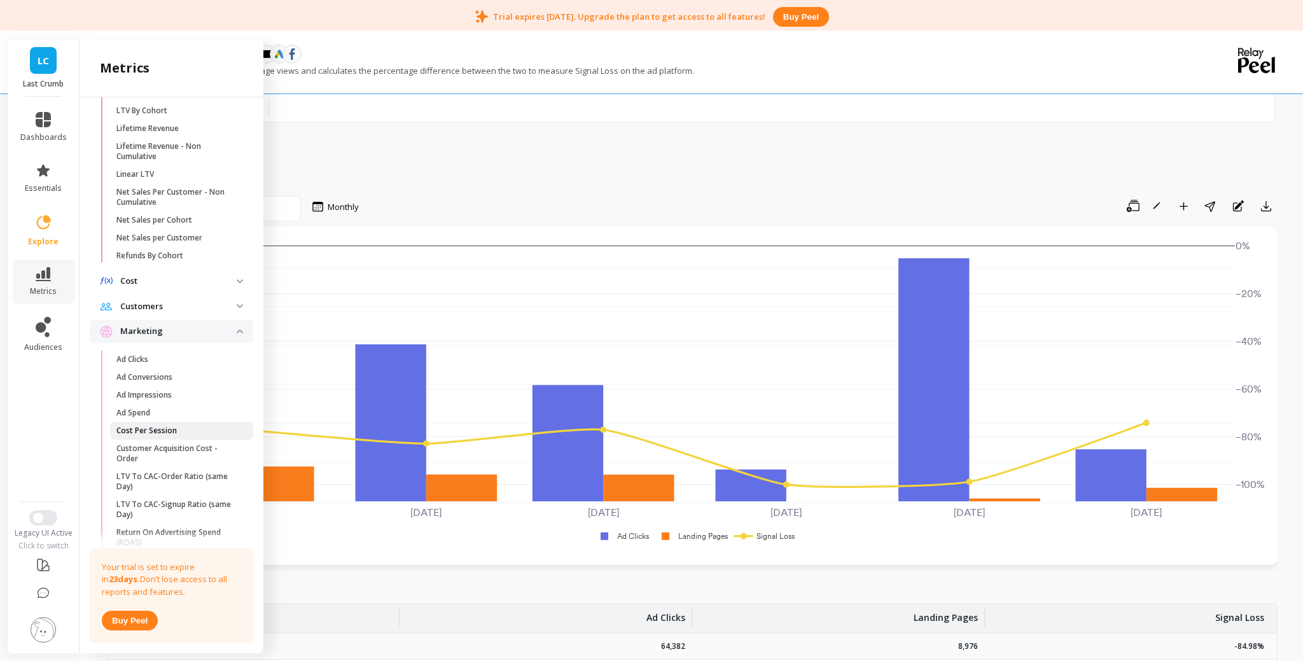
scroll to position [365, 0]
click at [155, 423] on p "Cost Per Session" at bounding box center [146, 424] width 60 height 10
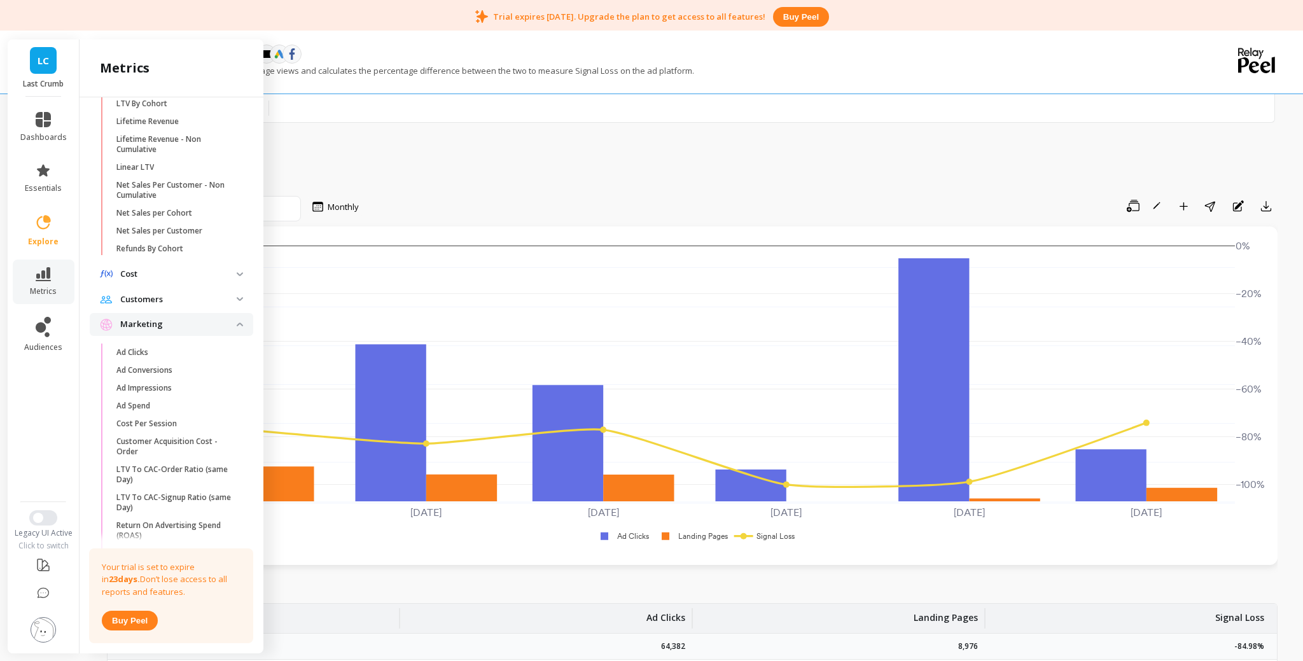
scroll to position [0, 0]
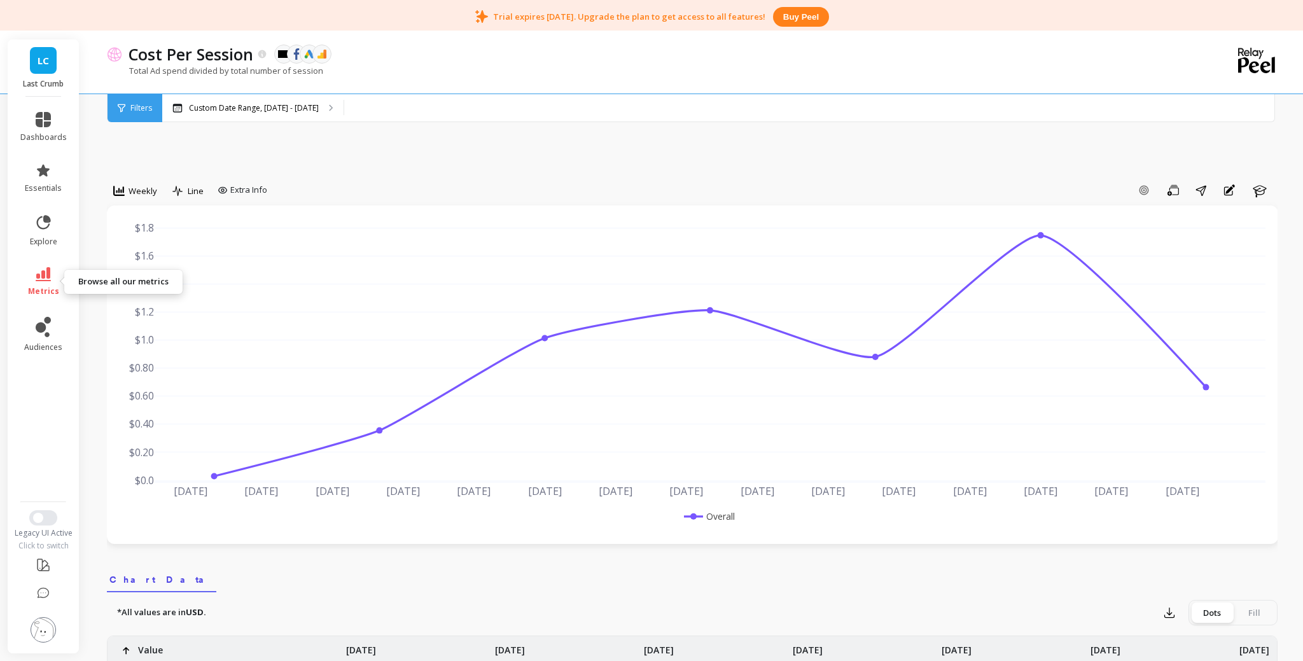
click at [49, 278] on icon at bounding box center [43, 274] width 15 height 14
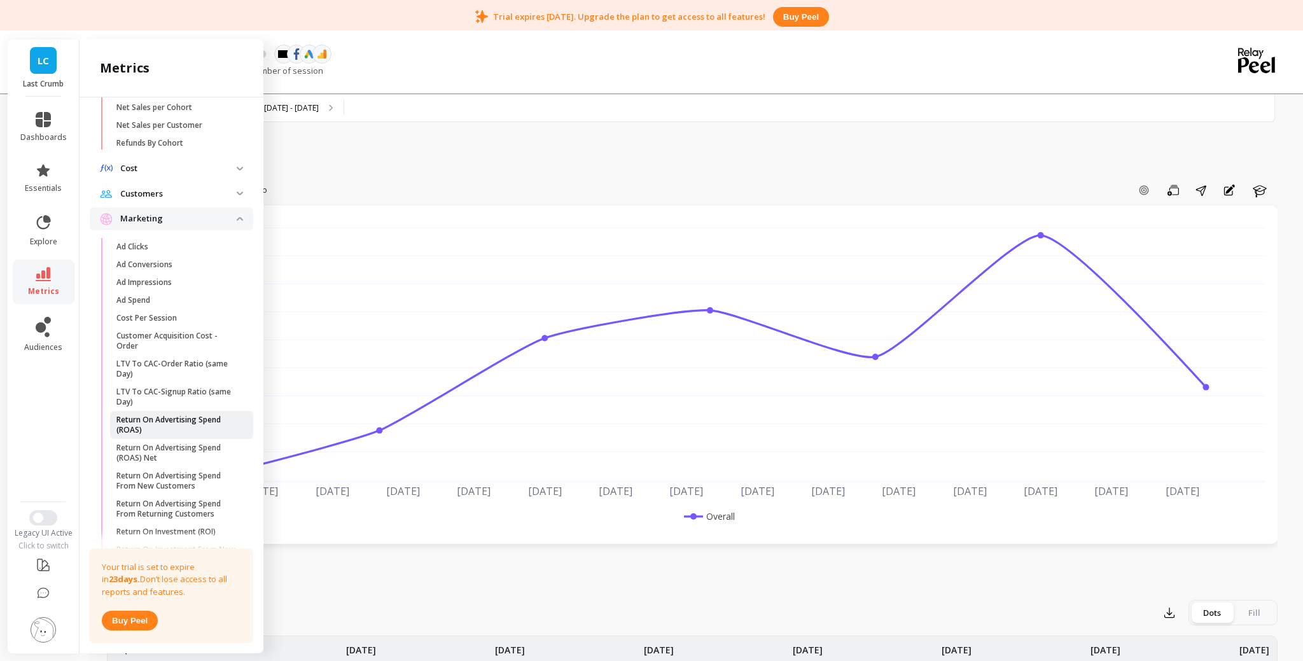
scroll to position [468, 0]
click at [189, 430] on p "Return On Advertising Spend (ROAS)" at bounding box center [177, 427] width 122 height 20
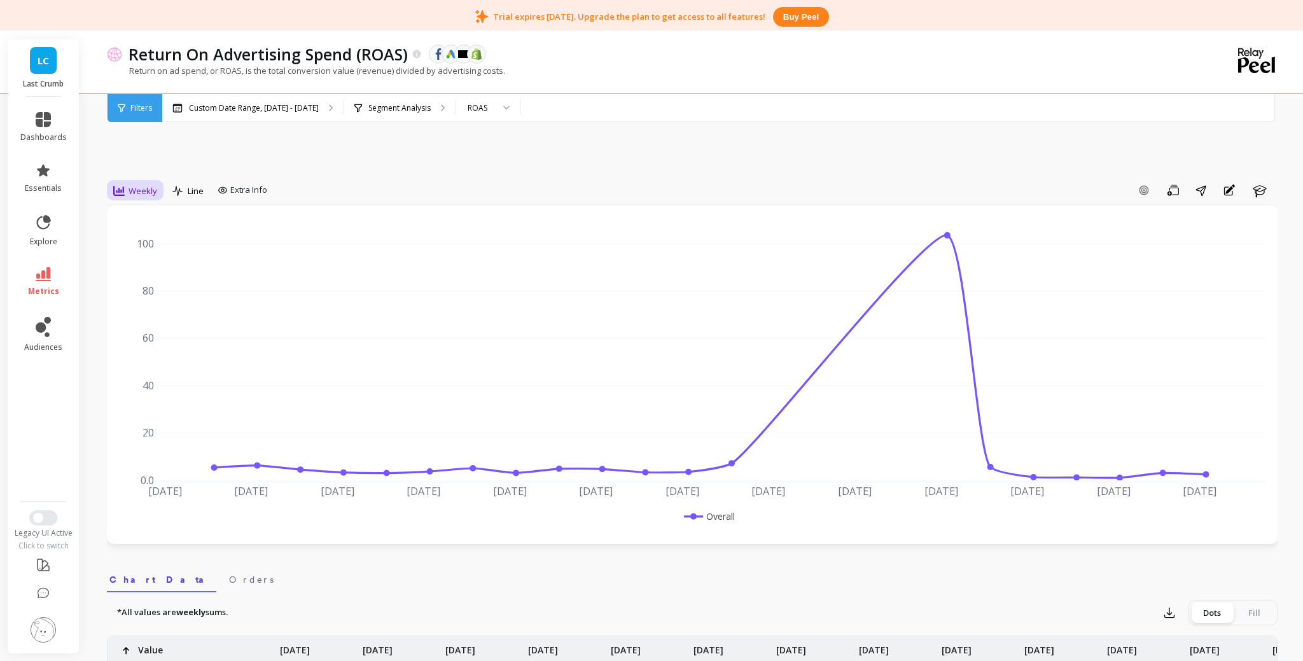
click at [130, 189] on span "Weekly" at bounding box center [143, 191] width 29 height 12
click at [139, 273] on div "Weekly" at bounding box center [154, 268] width 73 height 12
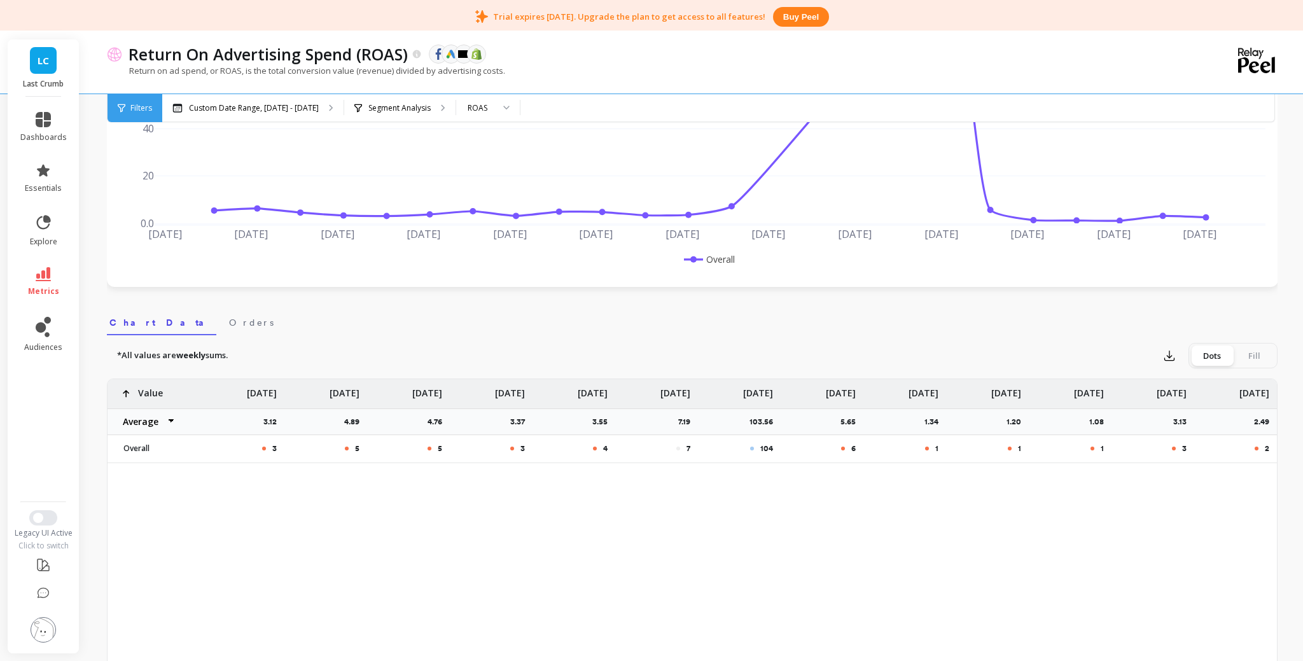
scroll to position [257, 0]
click at [759, 423] on p "103.56" at bounding box center [765, 422] width 31 height 10
click at [1245, 358] on div "Fill" at bounding box center [1254, 356] width 42 height 20
click at [0, 0] on input "Dots Fill" at bounding box center [0, 0] width 0 height 0
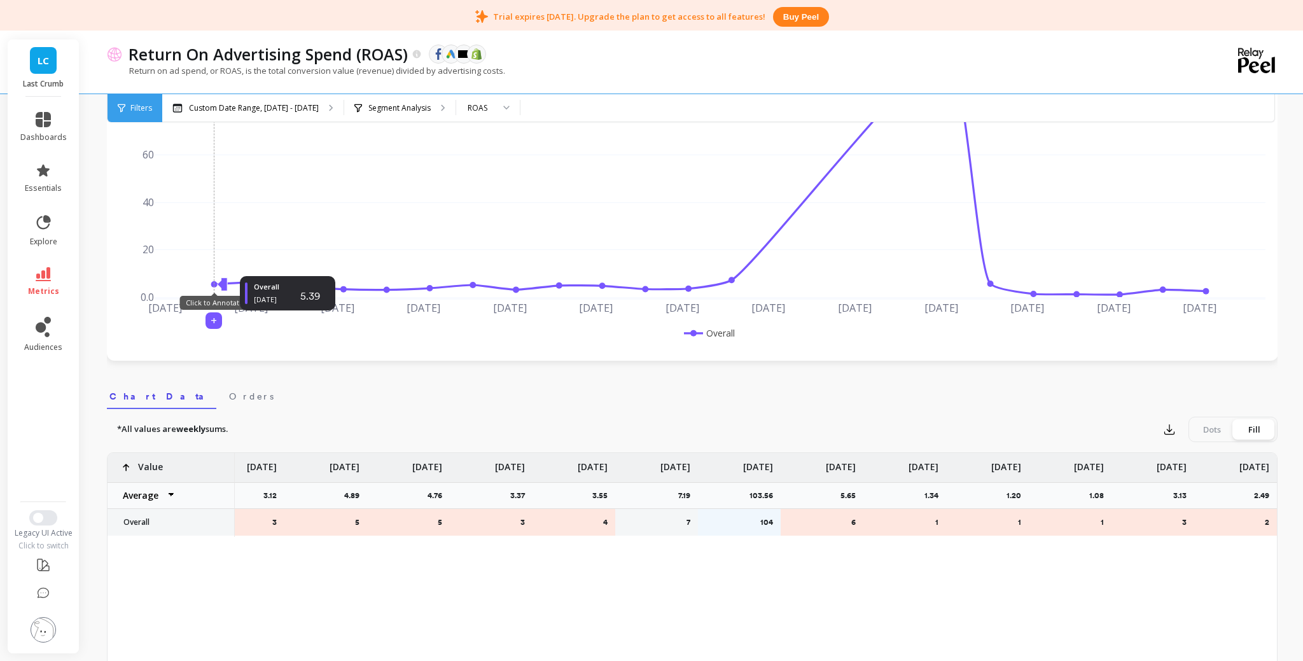
scroll to position [183, 0]
click at [195, 104] on p "Custom Date Range, May 1 - Oct 8" at bounding box center [254, 108] width 130 height 10
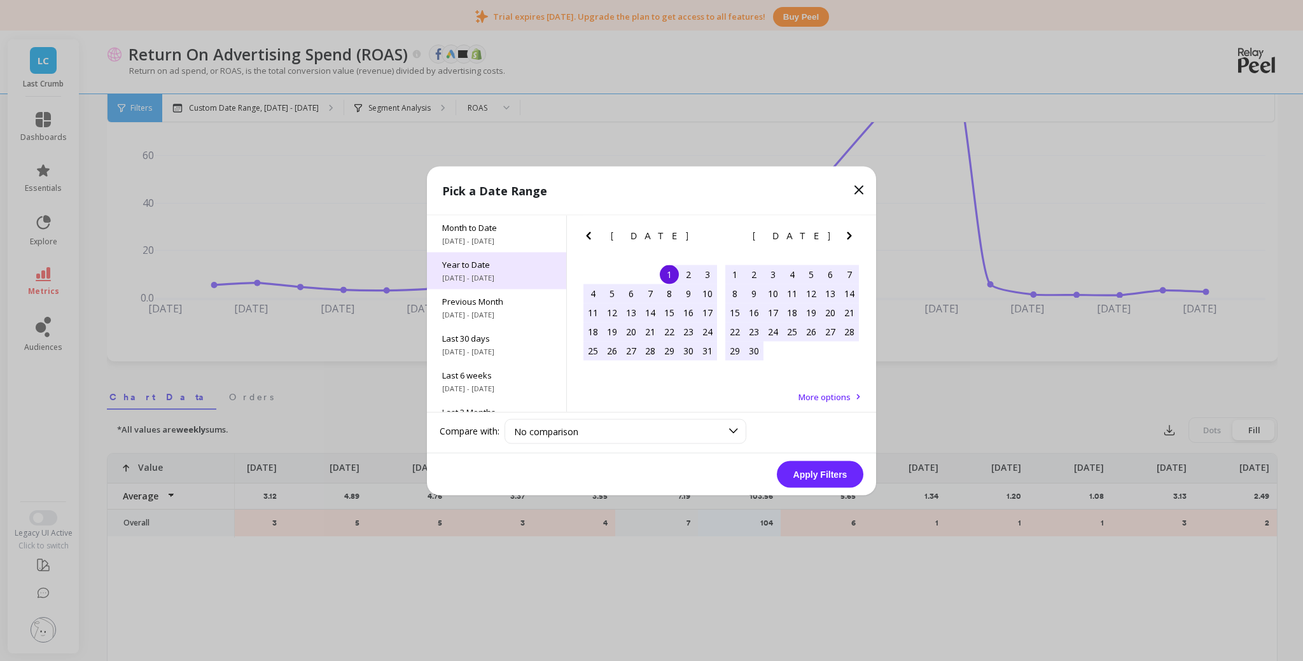
click at [498, 269] on div "Year to Date 1/1/2025 - 10/9/2025" at bounding box center [496, 270] width 139 height 37
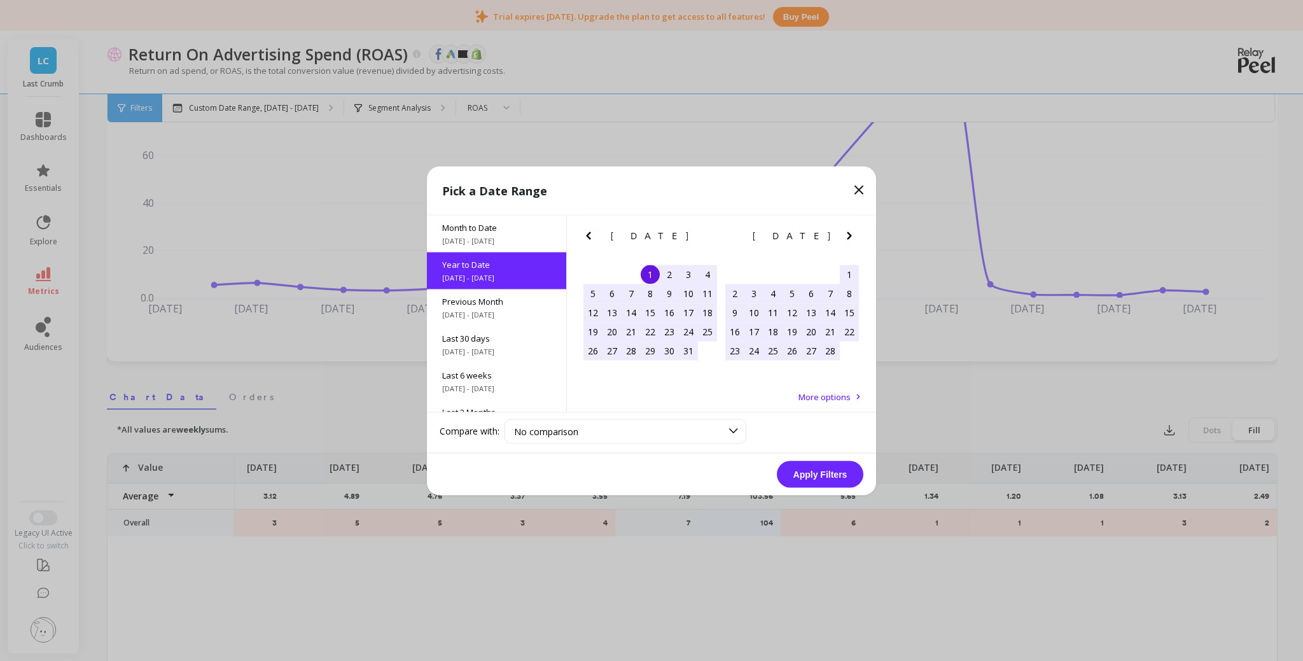
click at [814, 477] on button "Apply Filters" at bounding box center [820, 474] width 87 height 27
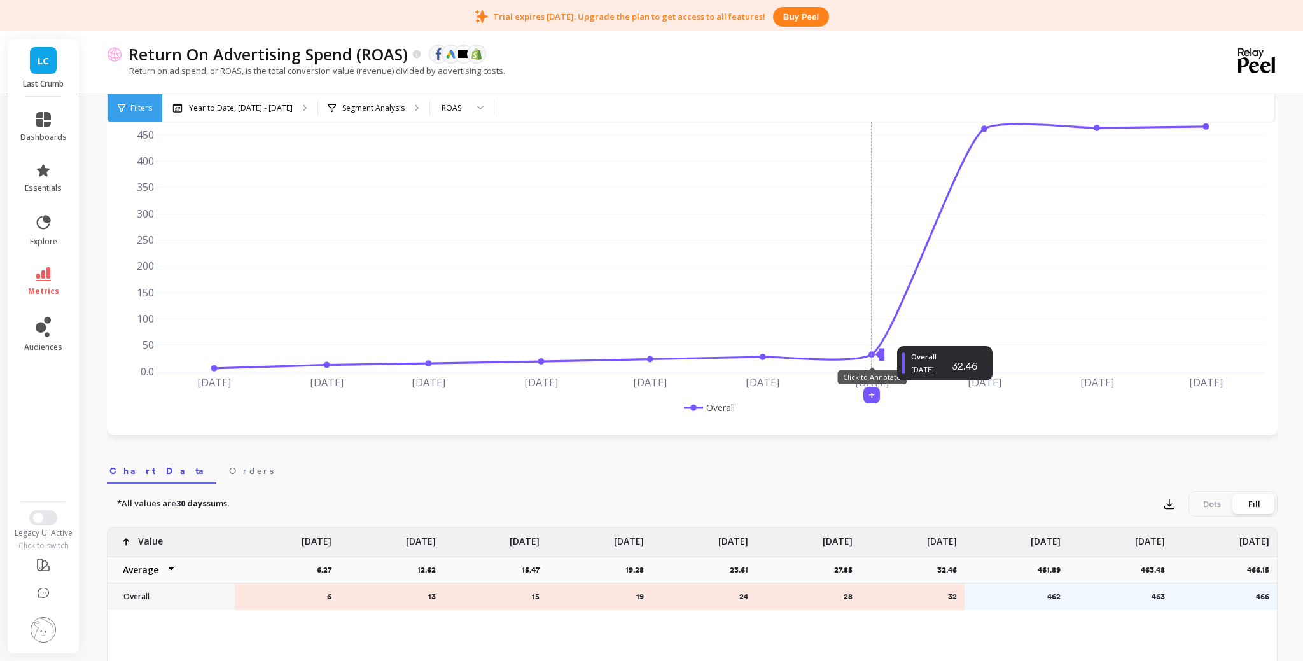
scroll to position [109, 0]
click at [244, 114] on div "Year to Date, Jan 1 - Oct 9" at bounding box center [239, 108] width 155 height 28
click at [468, 102] on div at bounding box center [475, 108] width 15 height 28
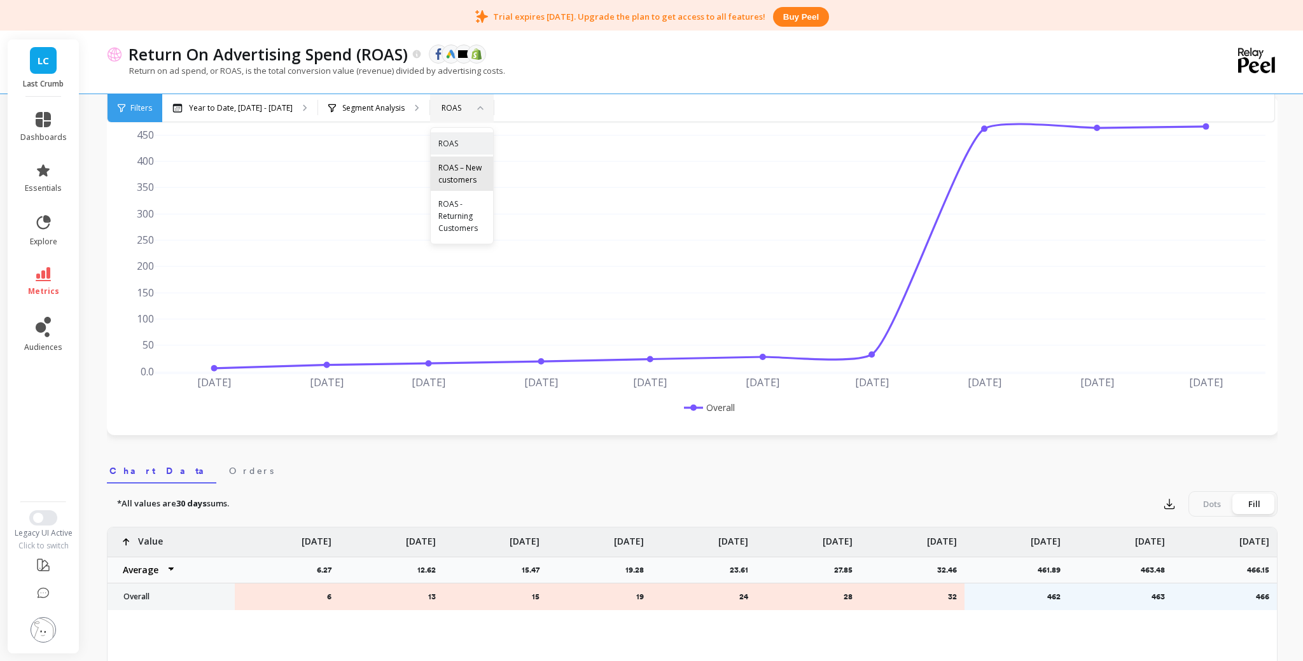
click at [466, 180] on div "ROAS – New customers" at bounding box center [461, 174] width 47 height 24
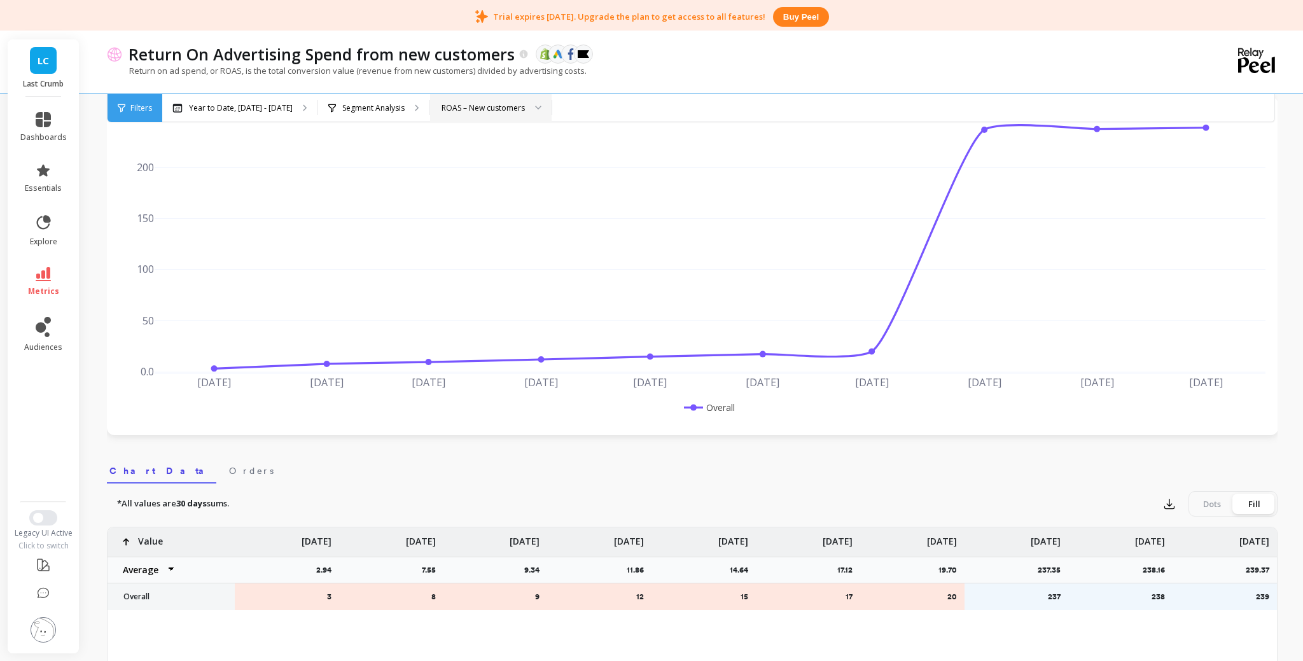
click at [480, 104] on div "ROAS – New customers" at bounding box center [483, 108] width 83 height 12
click at [475, 136] on div "ROAS" at bounding box center [491, 143] width 120 height 22
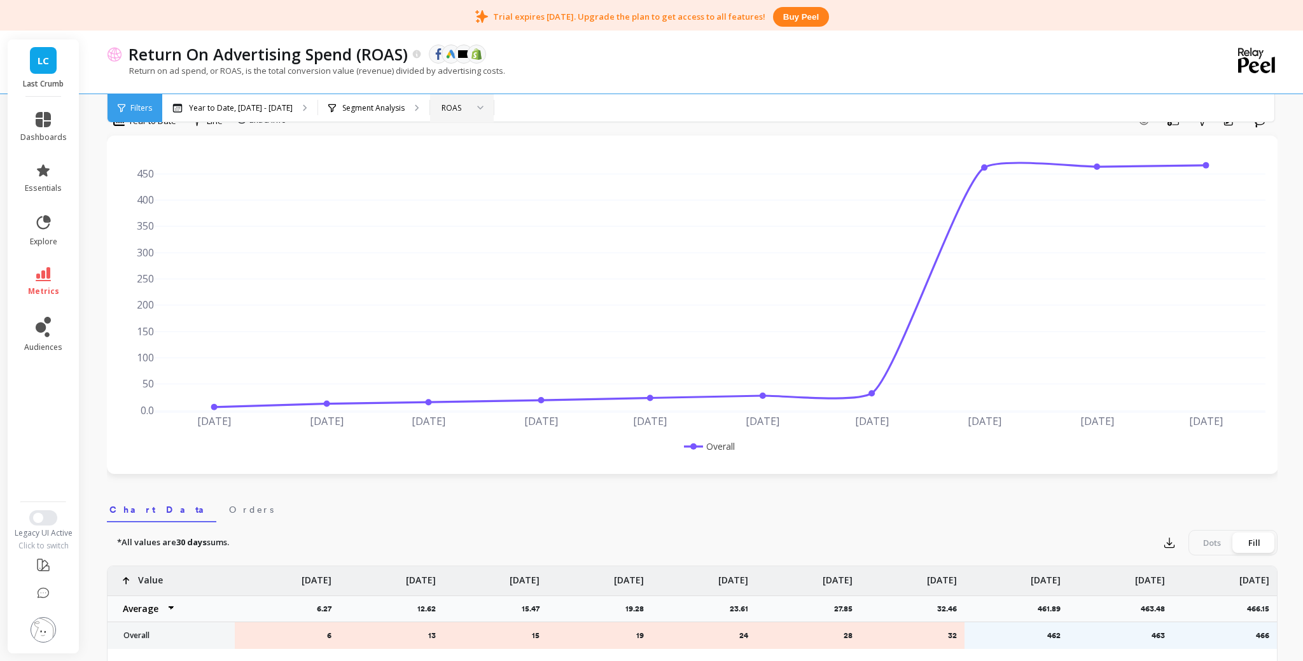
scroll to position [61, 0]
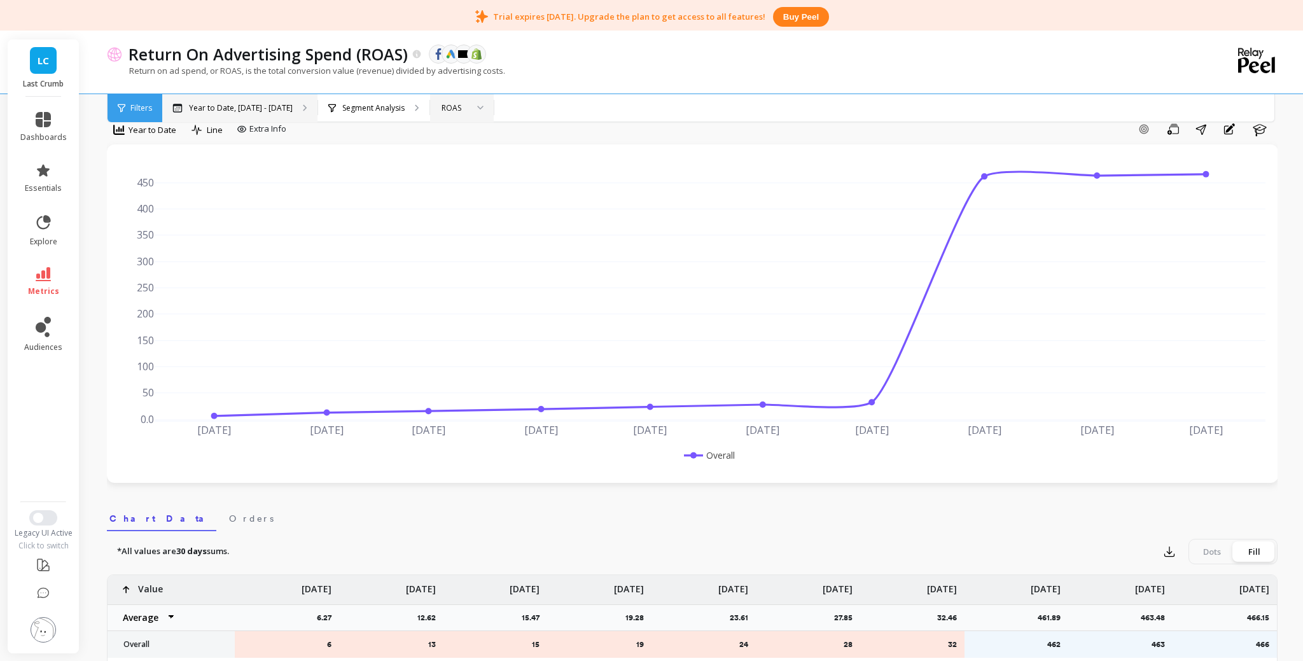
click at [265, 110] on p "Year to Date, Jan 1 - Oct 9" at bounding box center [241, 108] width 104 height 10
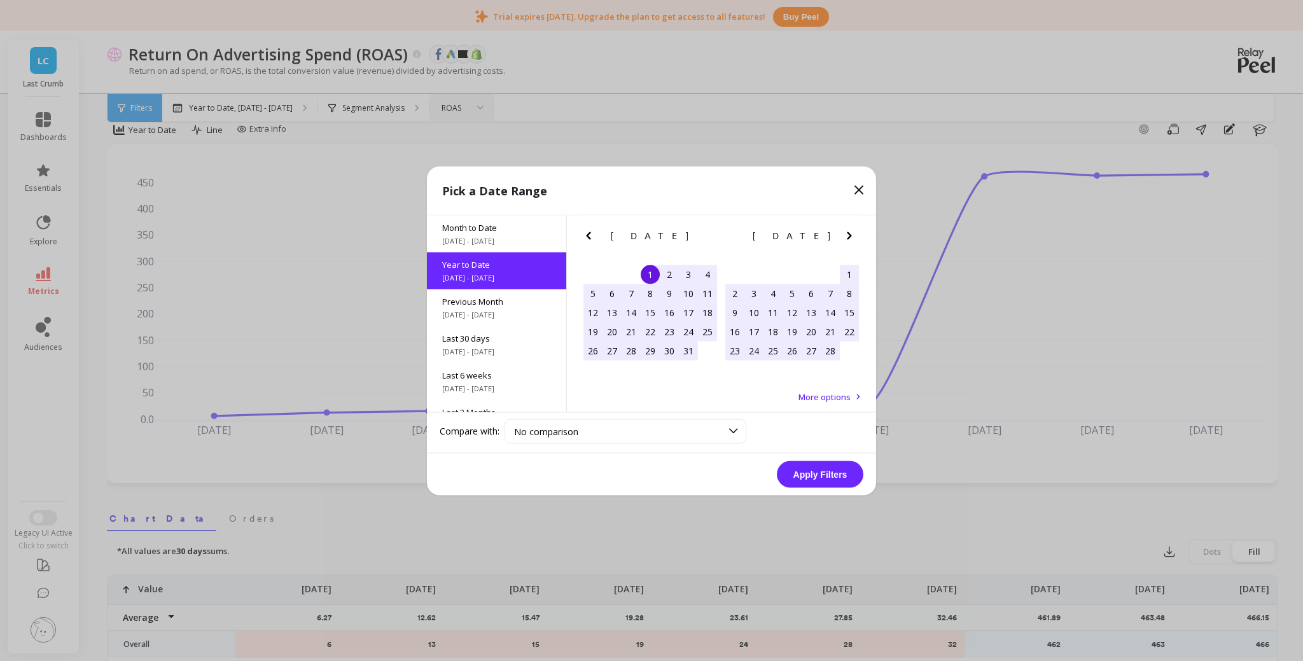
click at [821, 474] on button "Apply Filters" at bounding box center [820, 474] width 87 height 27
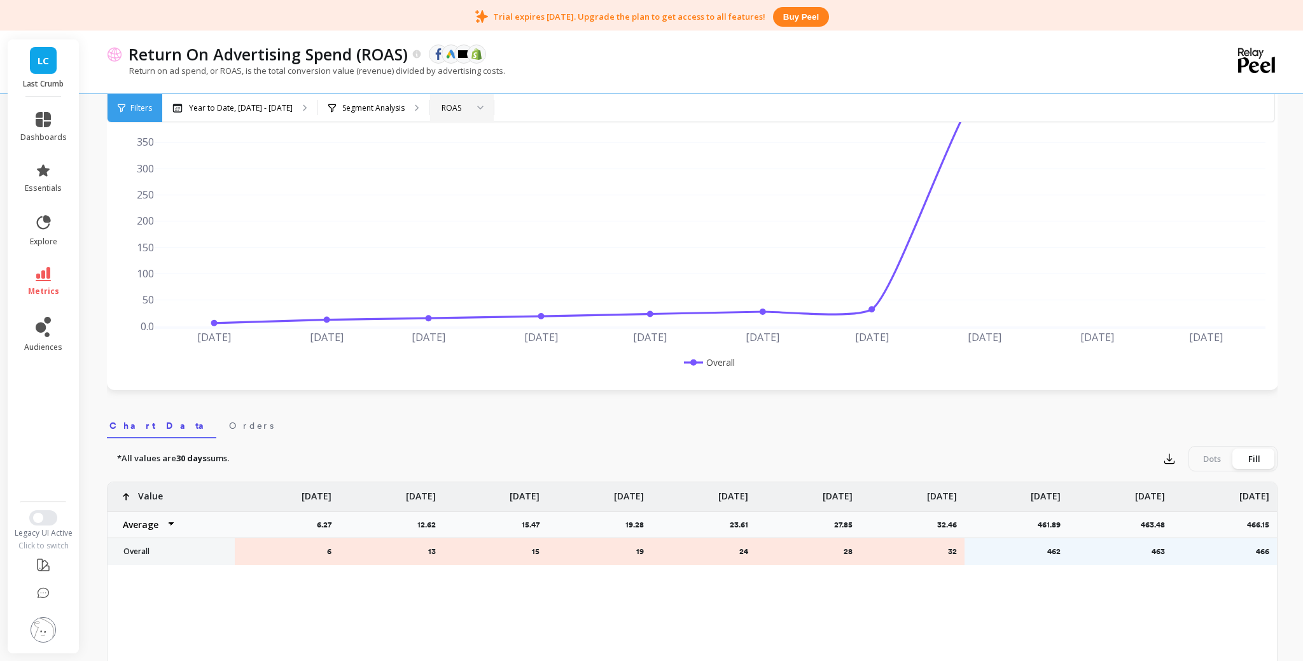
scroll to position [157, 0]
click at [447, 115] on div "ROAS" at bounding box center [462, 108] width 64 height 28
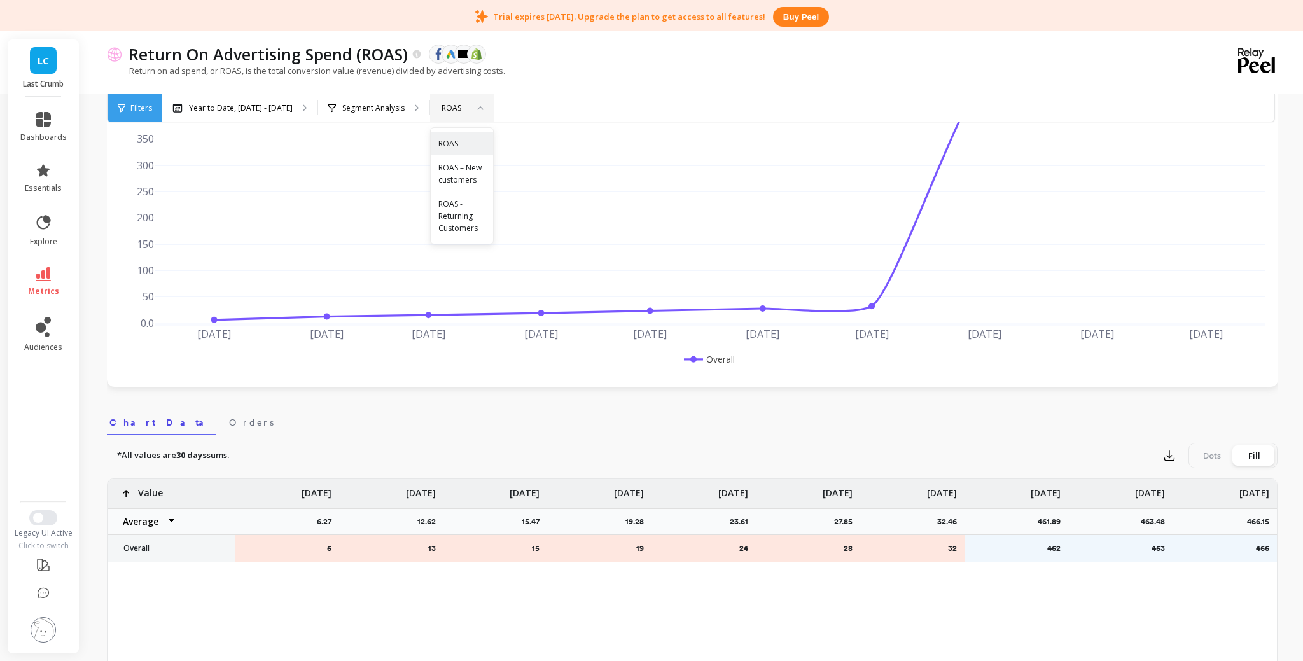
click at [453, 107] on div "ROAS" at bounding box center [454, 108] width 28 height 12
click at [392, 106] on div "Segment Analysis" at bounding box center [373, 108] width 111 height 28
click at [298, 111] on div "Year to Date, Jan 1 - Oct 9" at bounding box center [239, 108] width 155 height 28
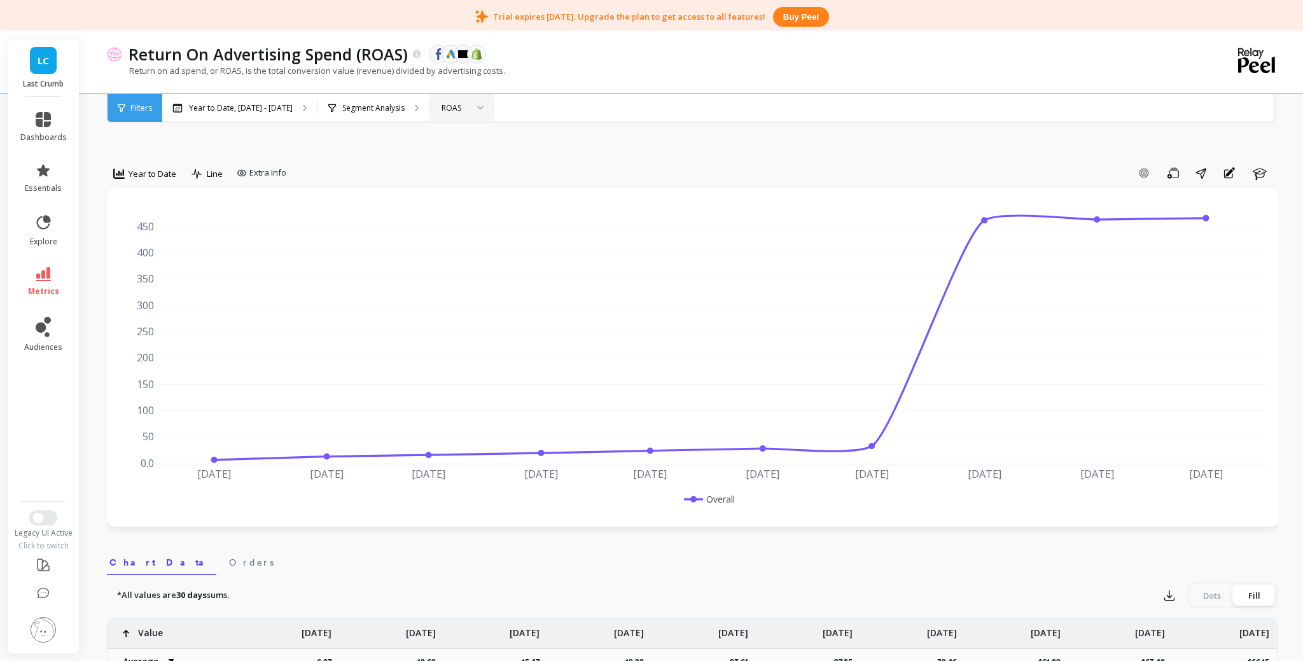
scroll to position [18, 0]
click at [143, 171] on span "Year to Date" at bounding box center [153, 173] width 48 height 12
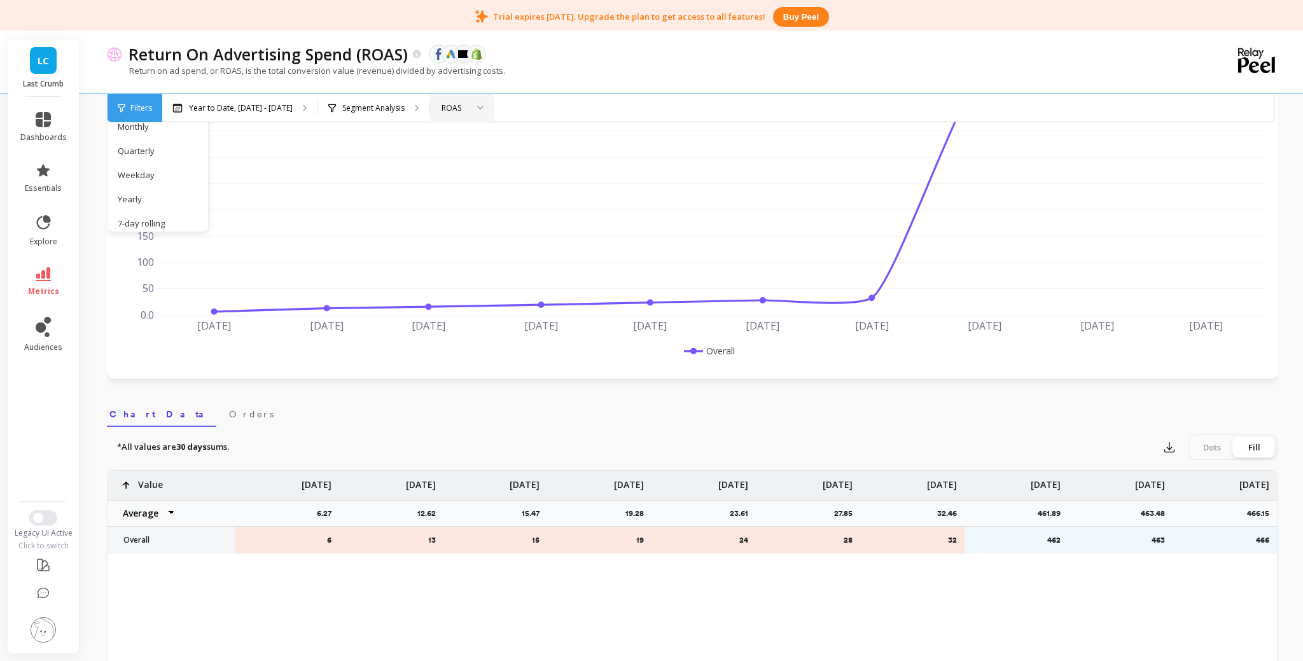
scroll to position [165, 1]
click at [405, 114] on div "Segment Analysis" at bounding box center [373, 108] width 111 height 28
click at [149, 114] on div "Filters" at bounding box center [135, 108] width 55 height 28
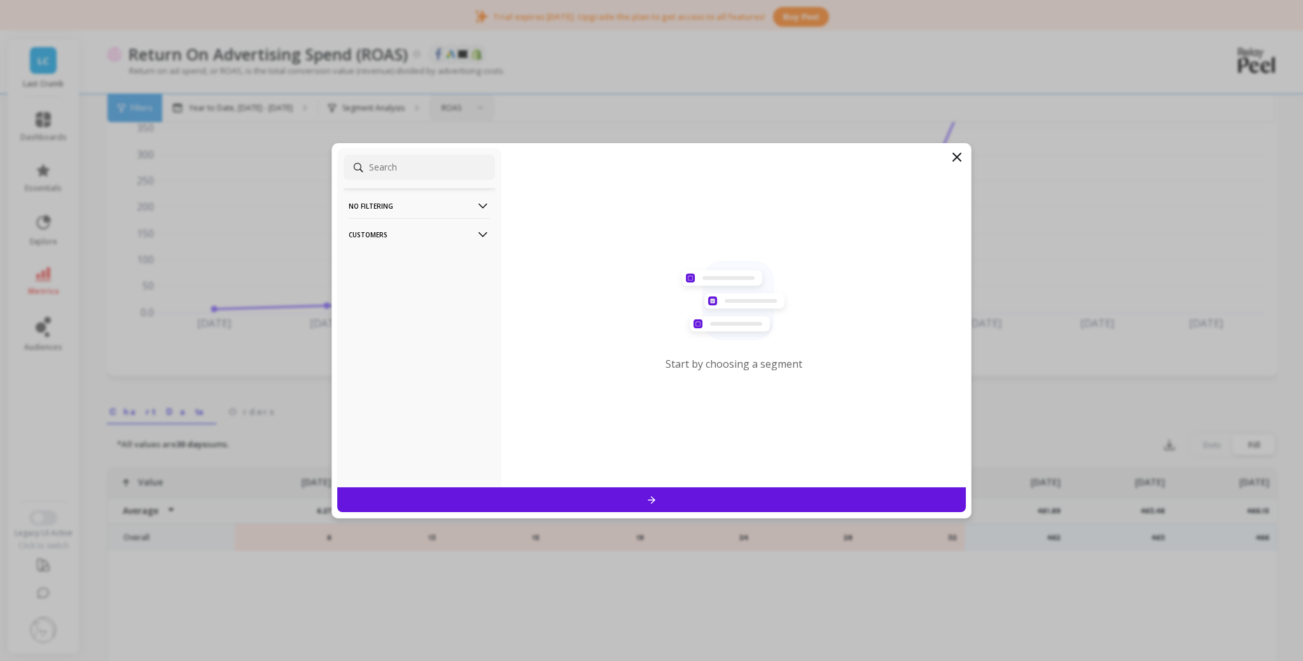
scroll to position [170, 0]
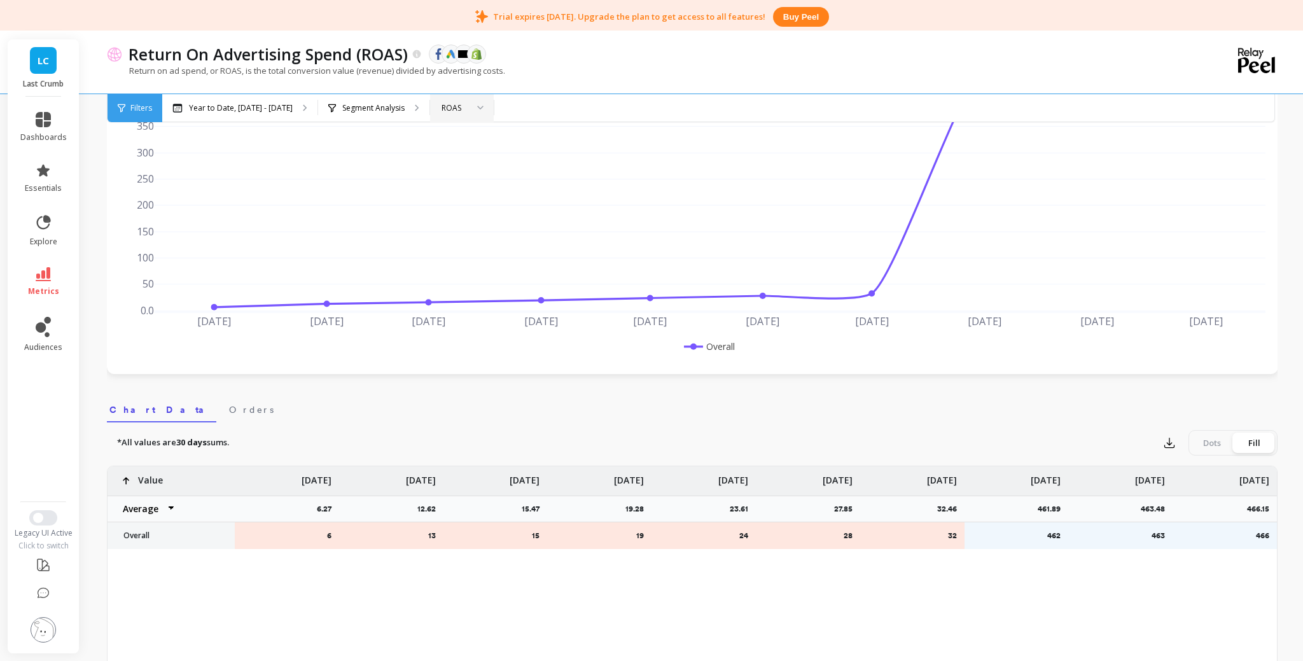
click at [481, 101] on div "Year to Date, Jan 1 - Oct 9 Segment Analysis option ROAS, selected. ROAS" at bounding box center [745, 108] width 1167 height 28
click at [408, 106] on div "Segment Analysis" at bounding box center [373, 108] width 111 height 28
click at [1254, 507] on p "466.15" at bounding box center [1262, 509] width 30 height 10
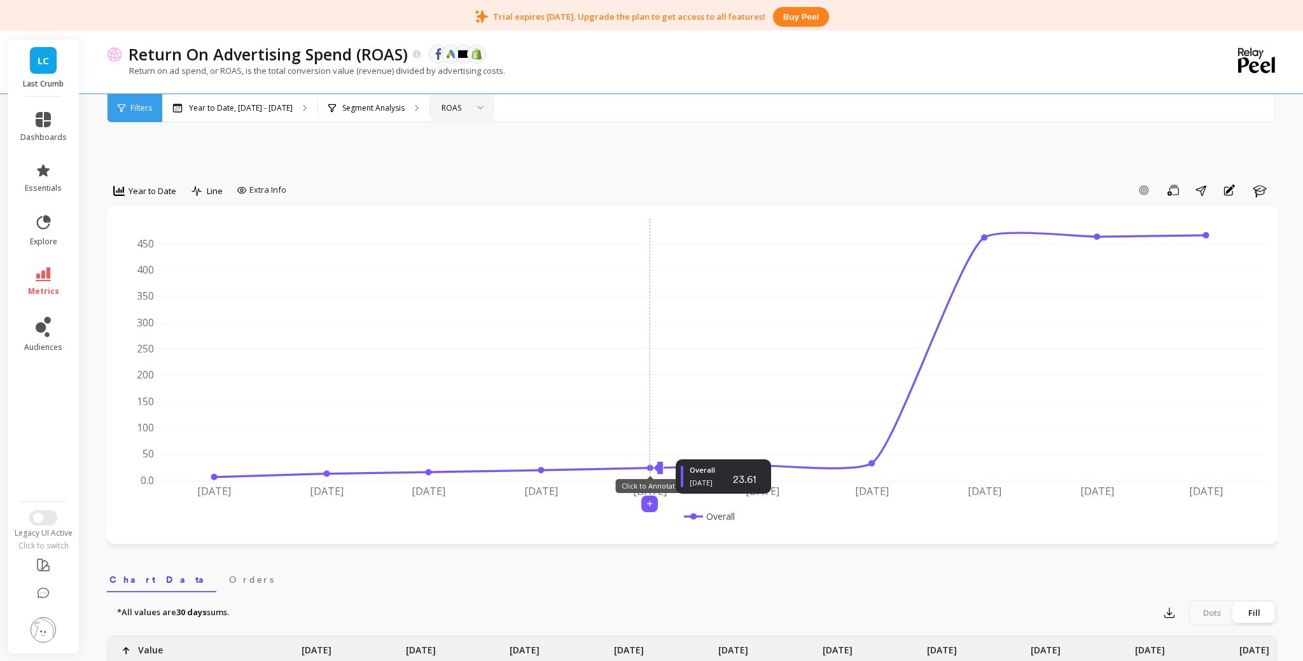
scroll to position [0, 0]
click at [44, 173] on icon at bounding box center [43, 170] width 13 height 12
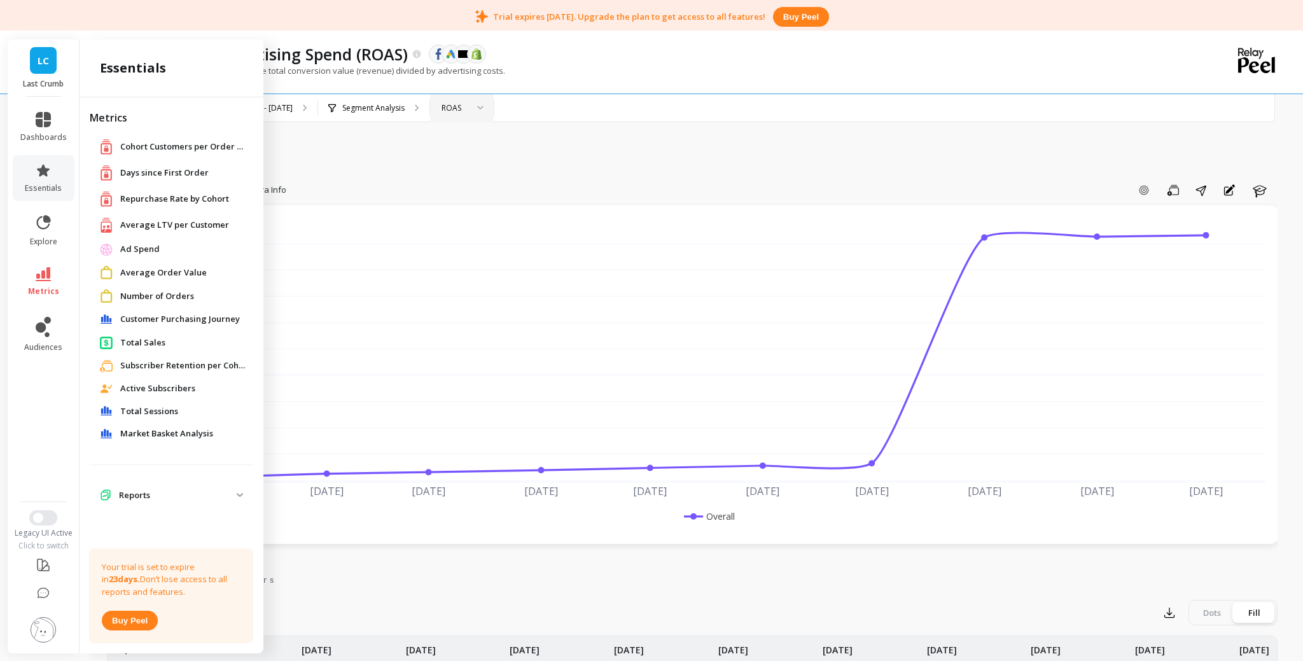
click at [214, 163] on div "Days since First Order" at bounding box center [172, 173] width 164 height 26
click at [164, 405] on span "Total Sessions" at bounding box center [149, 411] width 58 height 13
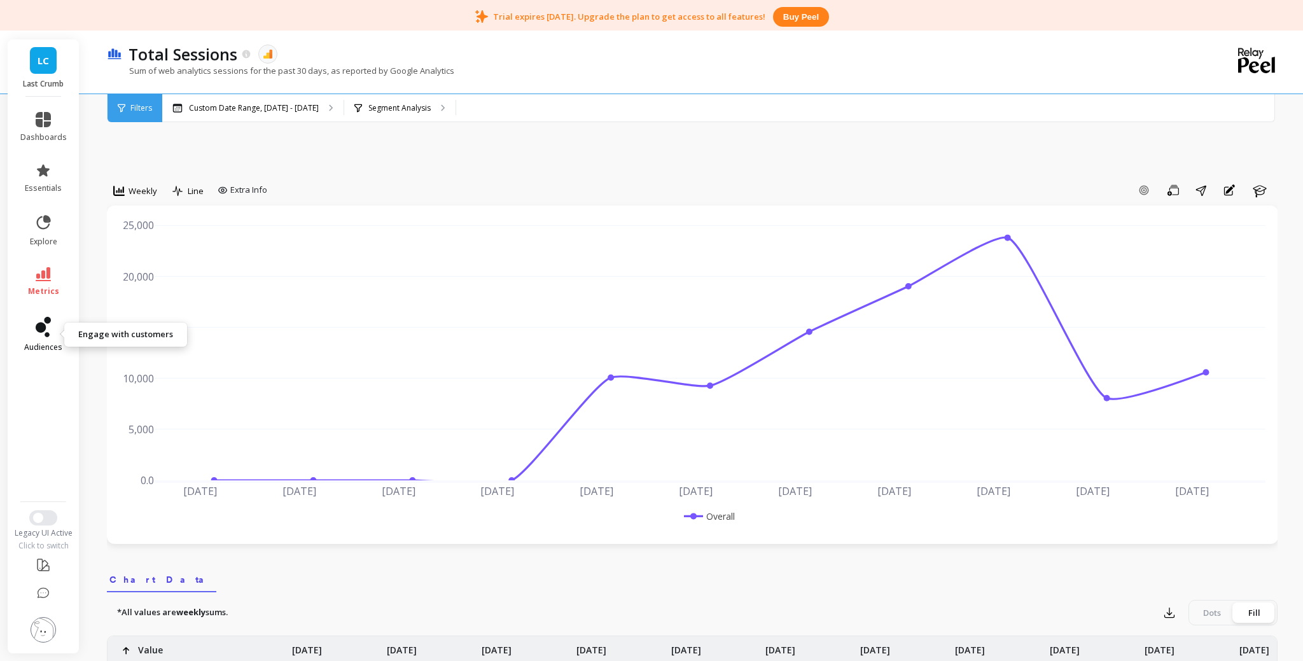
click at [20, 323] on li "audiences" at bounding box center [44, 334] width 62 height 51
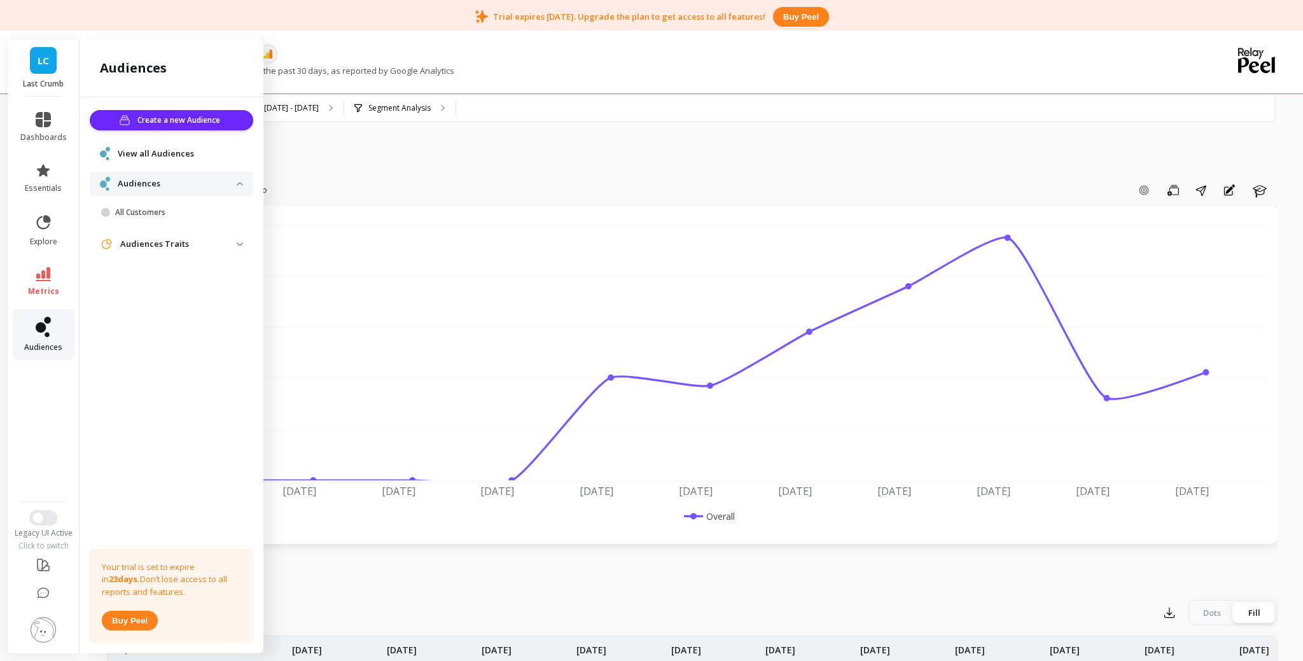
click at [34, 323] on link "audiences" at bounding box center [43, 335] width 46 height 36
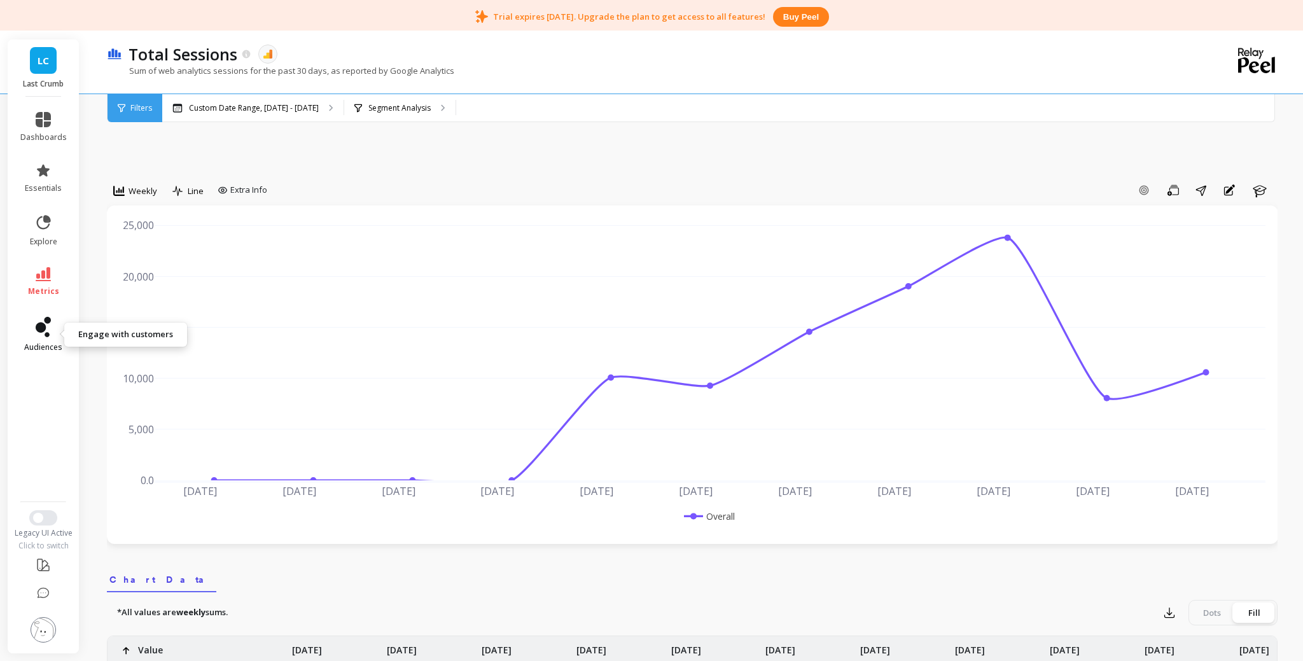
click at [45, 326] on icon at bounding box center [41, 328] width 10 height 10
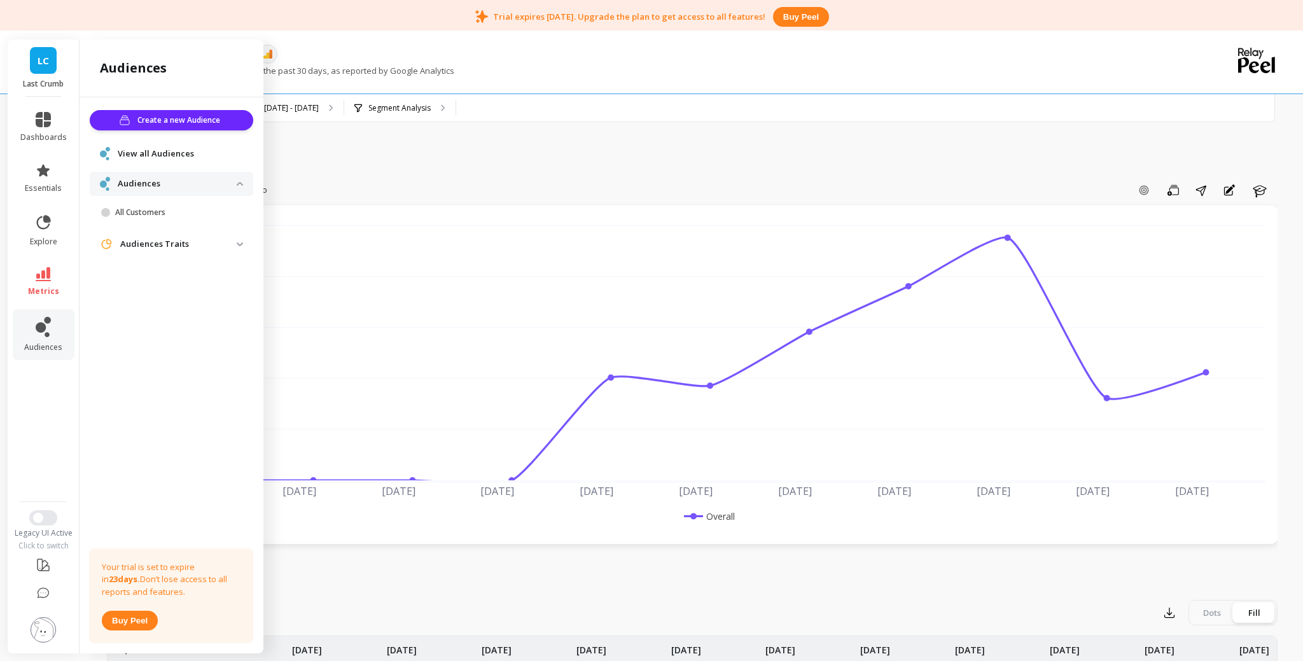
click at [41, 72] on link "LC" at bounding box center [43, 60] width 27 height 27
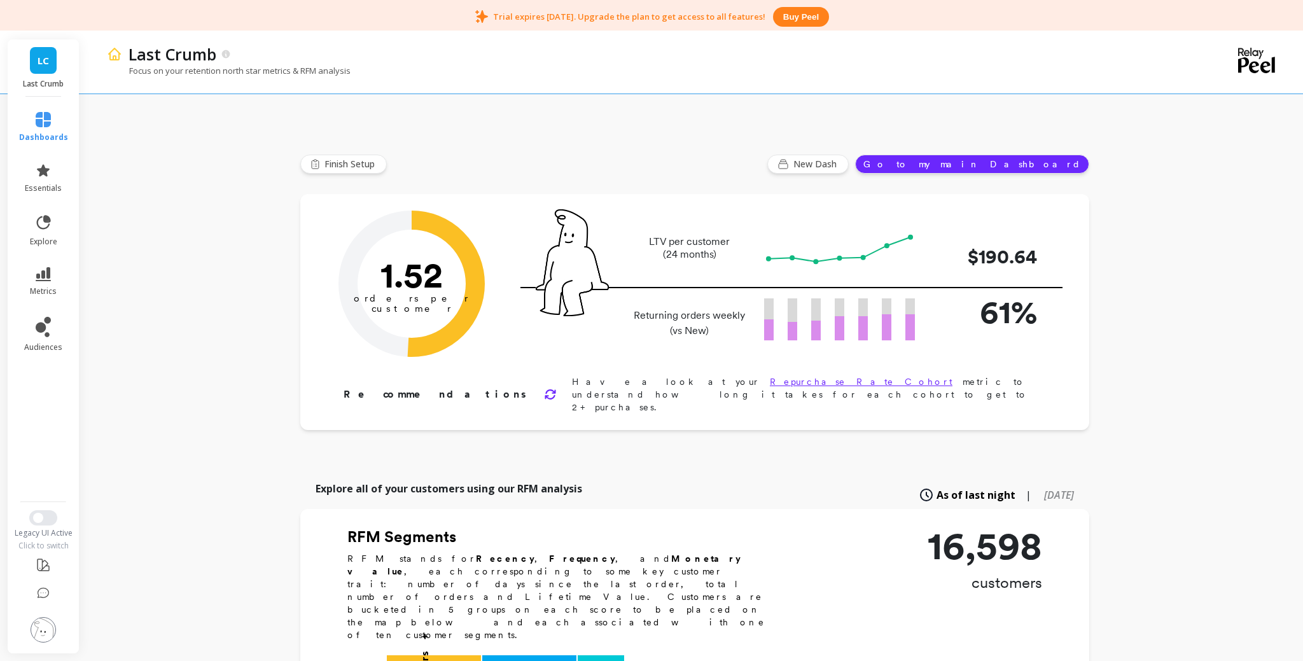
click at [40, 311] on li "audiences" at bounding box center [43, 334] width 64 height 51
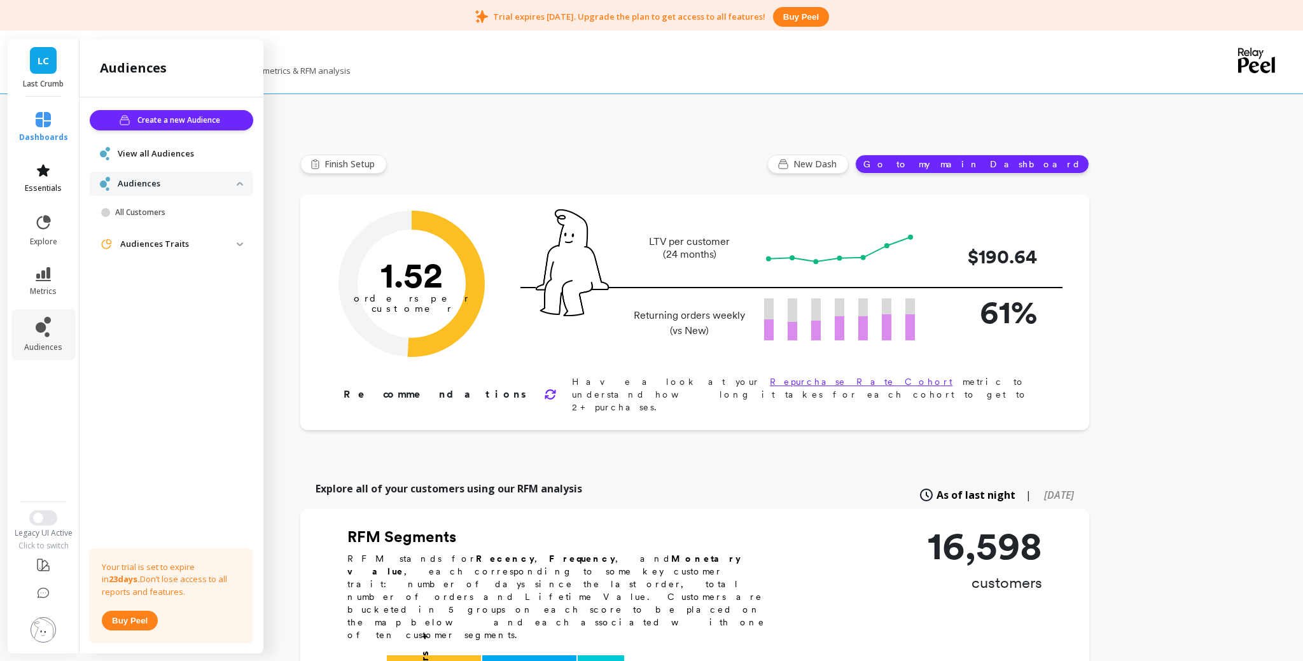
click at [43, 187] on span "essentials" at bounding box center [43, 188] width 37 height 10
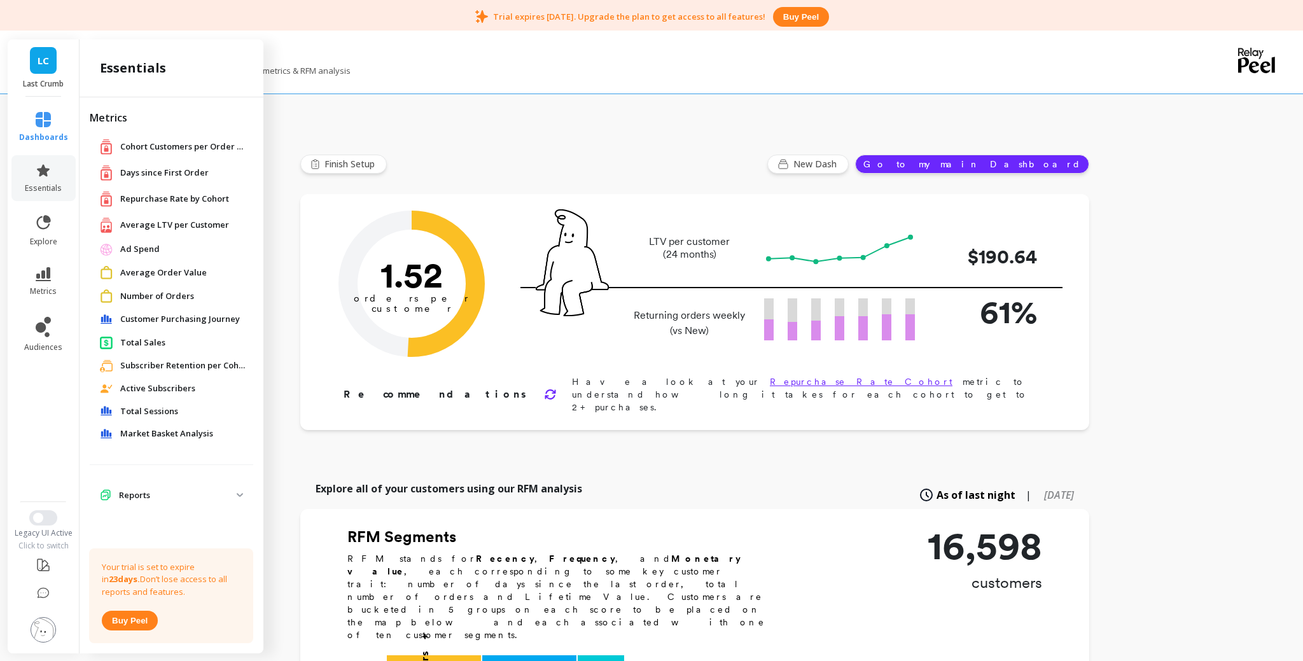
click at [185, 197] on span "Repurchase Rate by Cohort" at bounding box center [174, 199] width 109 height 13
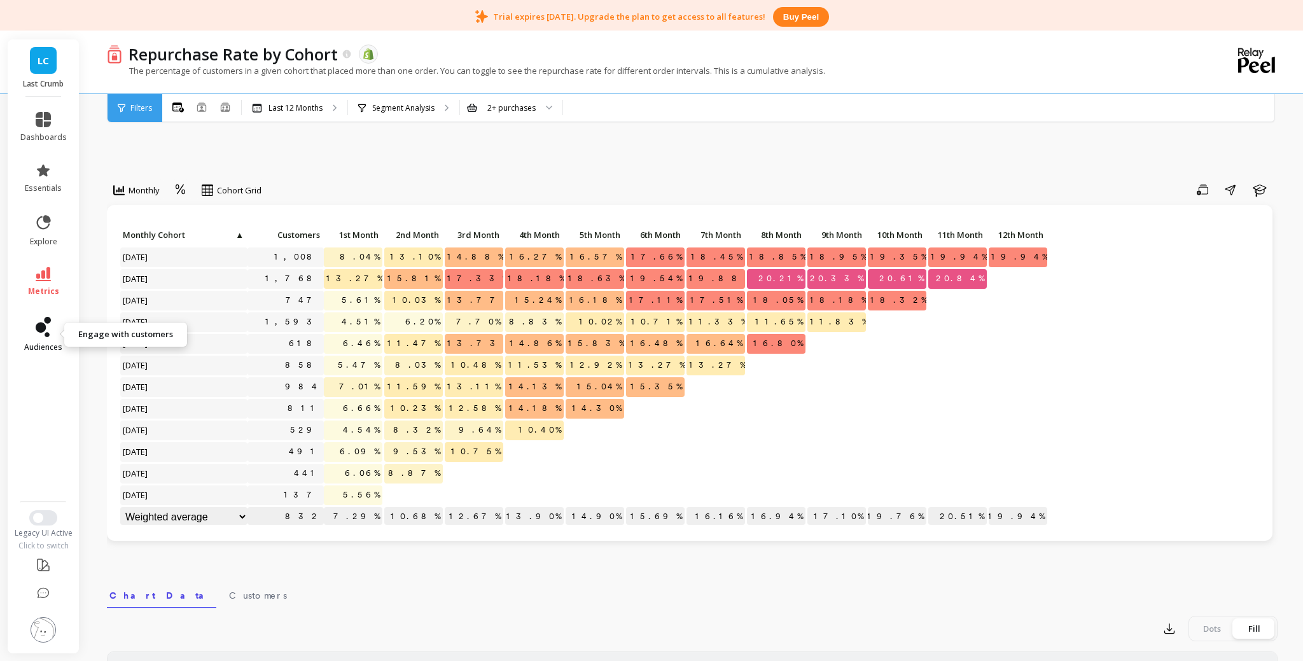
click at [46, 324] on icon at bounding box center [43, 327] width 15 height 20
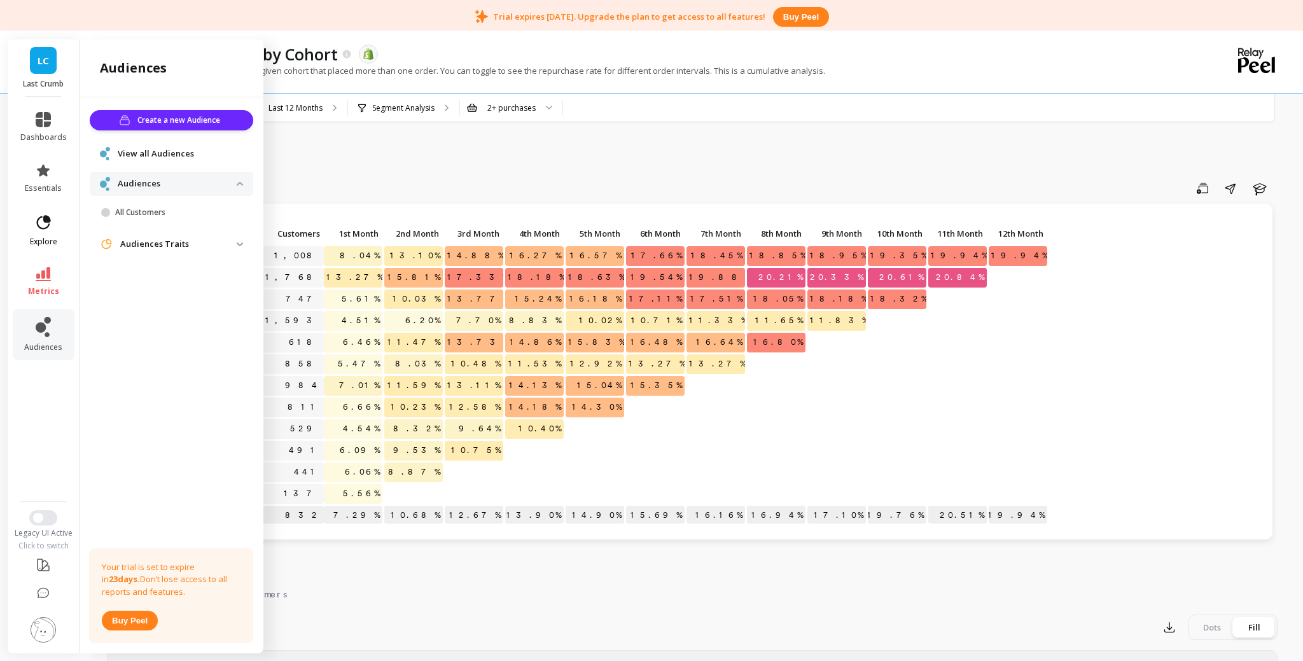
click at [40, 224] on icon at bounding box center [43, 223] width 18 height 18
click at [158, 235] on p "Google Spend & Revenue Trend" at bounding box center [173, 233] width 115 height 10
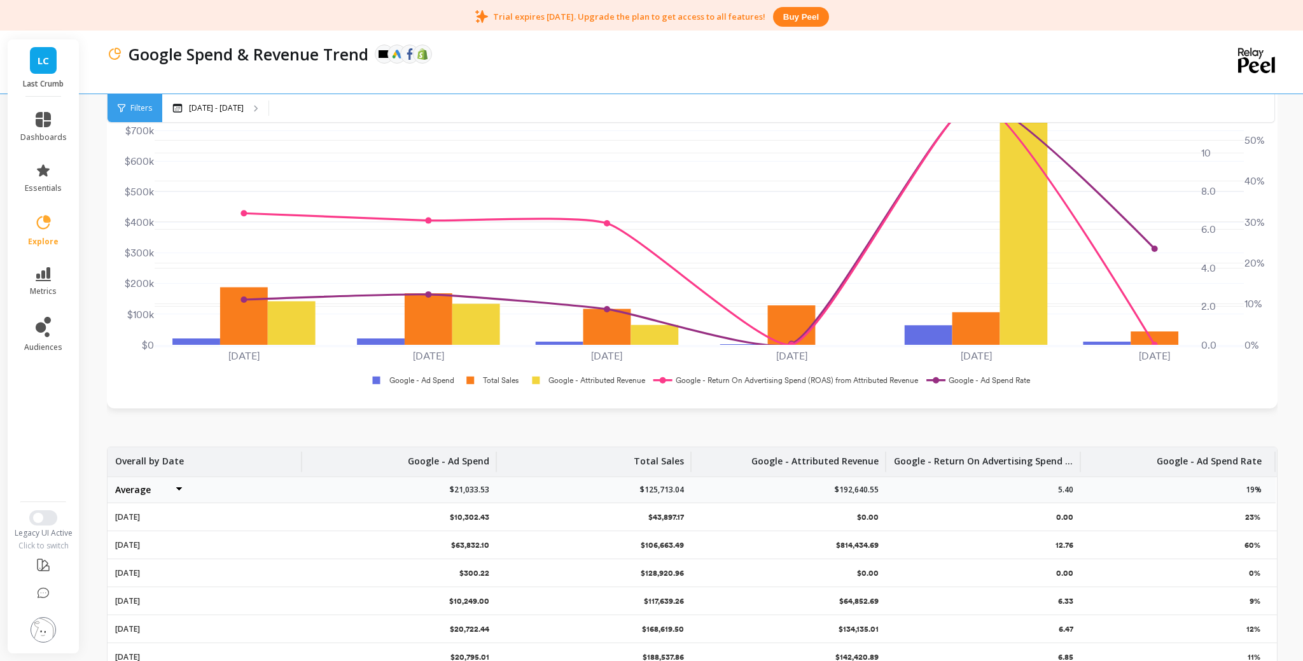
scroll to position [156, 0]
